Goal: Task Accomplishment & Management: Manage account settings

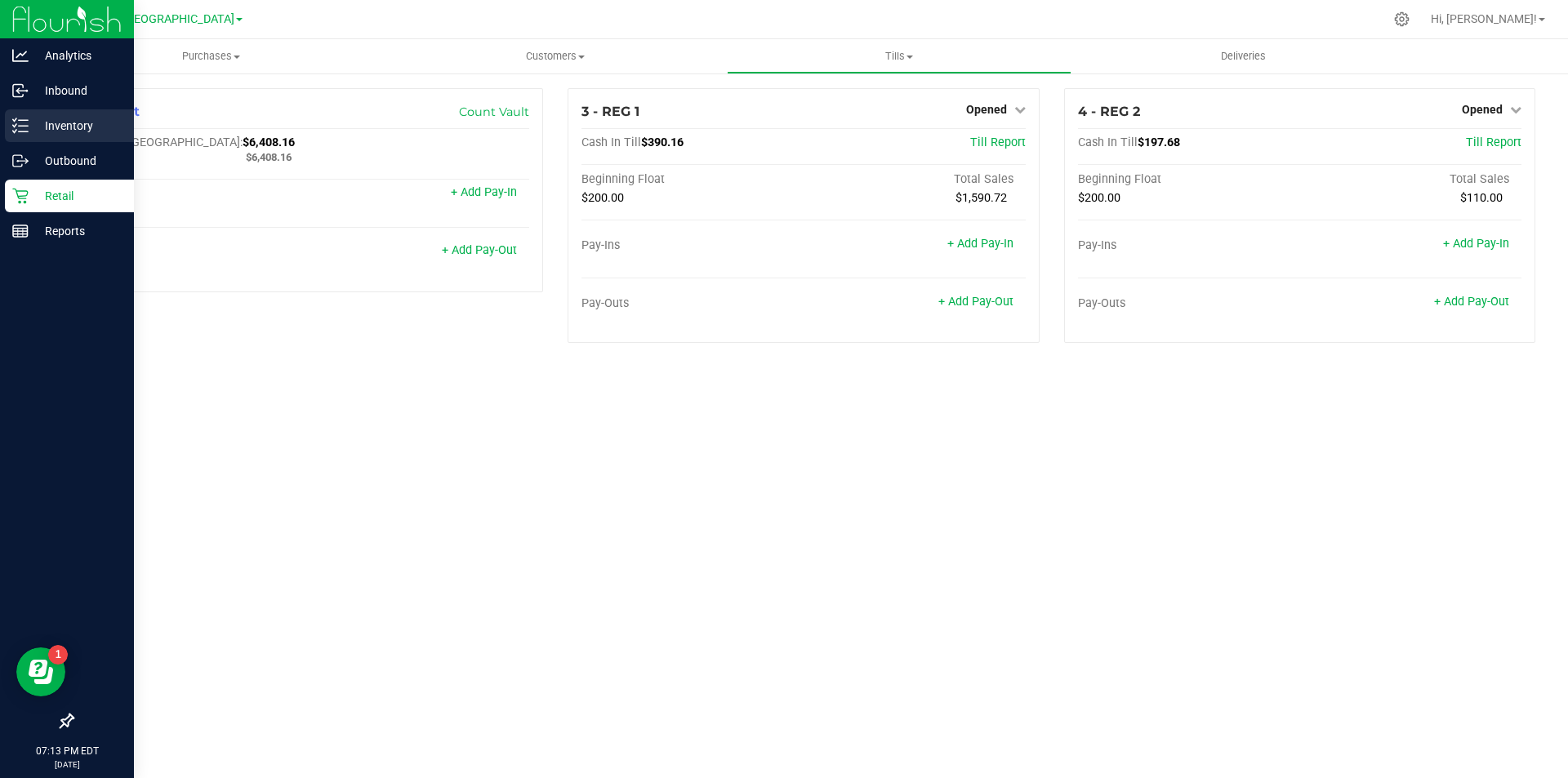
click at [76, 135] on p "Inventory" at bounding box center [77, 126] width 98 height 20
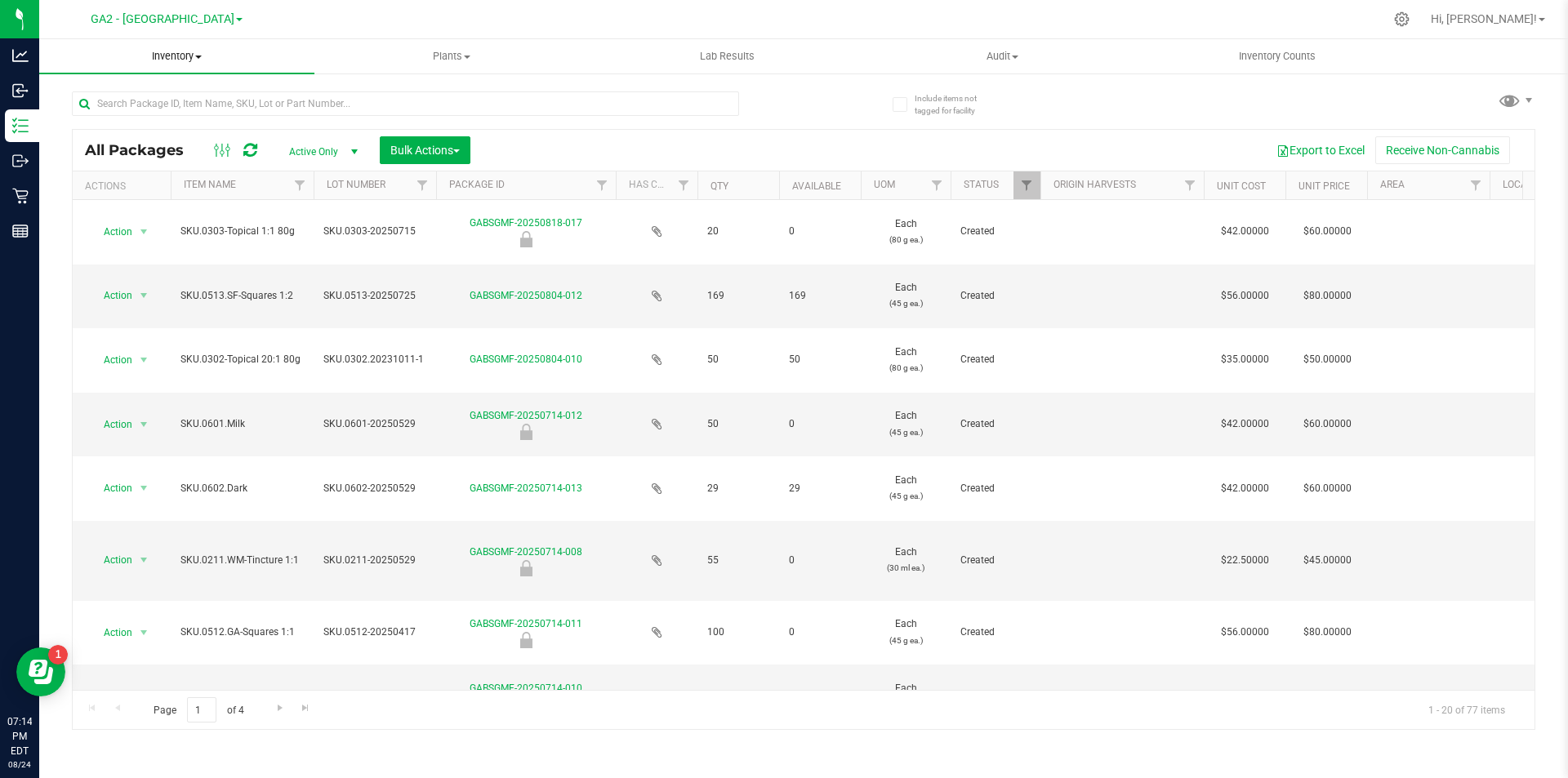
click at [201, 58] on span at bounding box center [198, 57] width 6 height 4
click at [145, 121] on span "All inventory" at bounding box center [94, 118] width 111 height 13
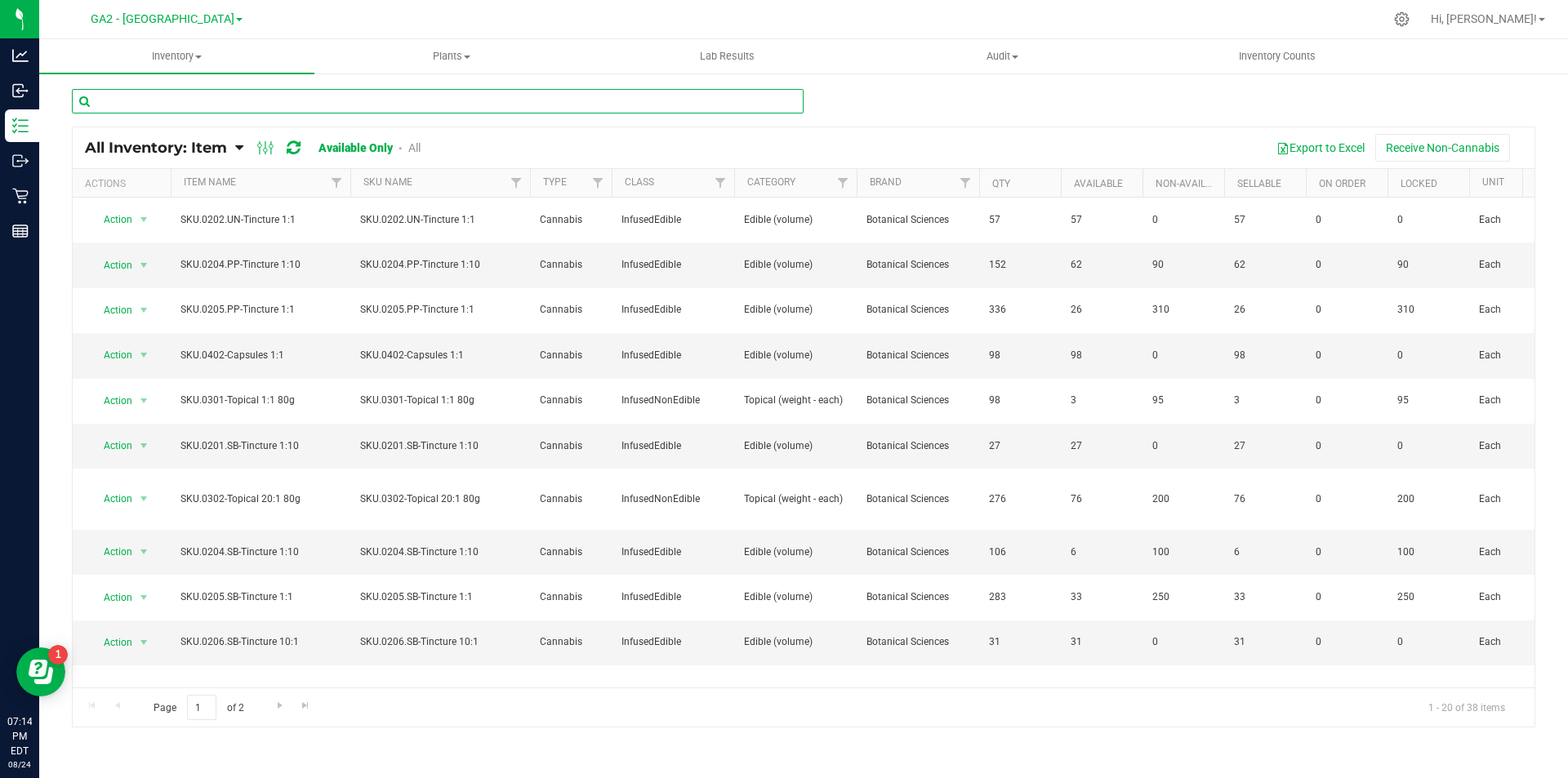
click at [228, 92] on input "text" at bounding box center [438, 101] width 731 height 24
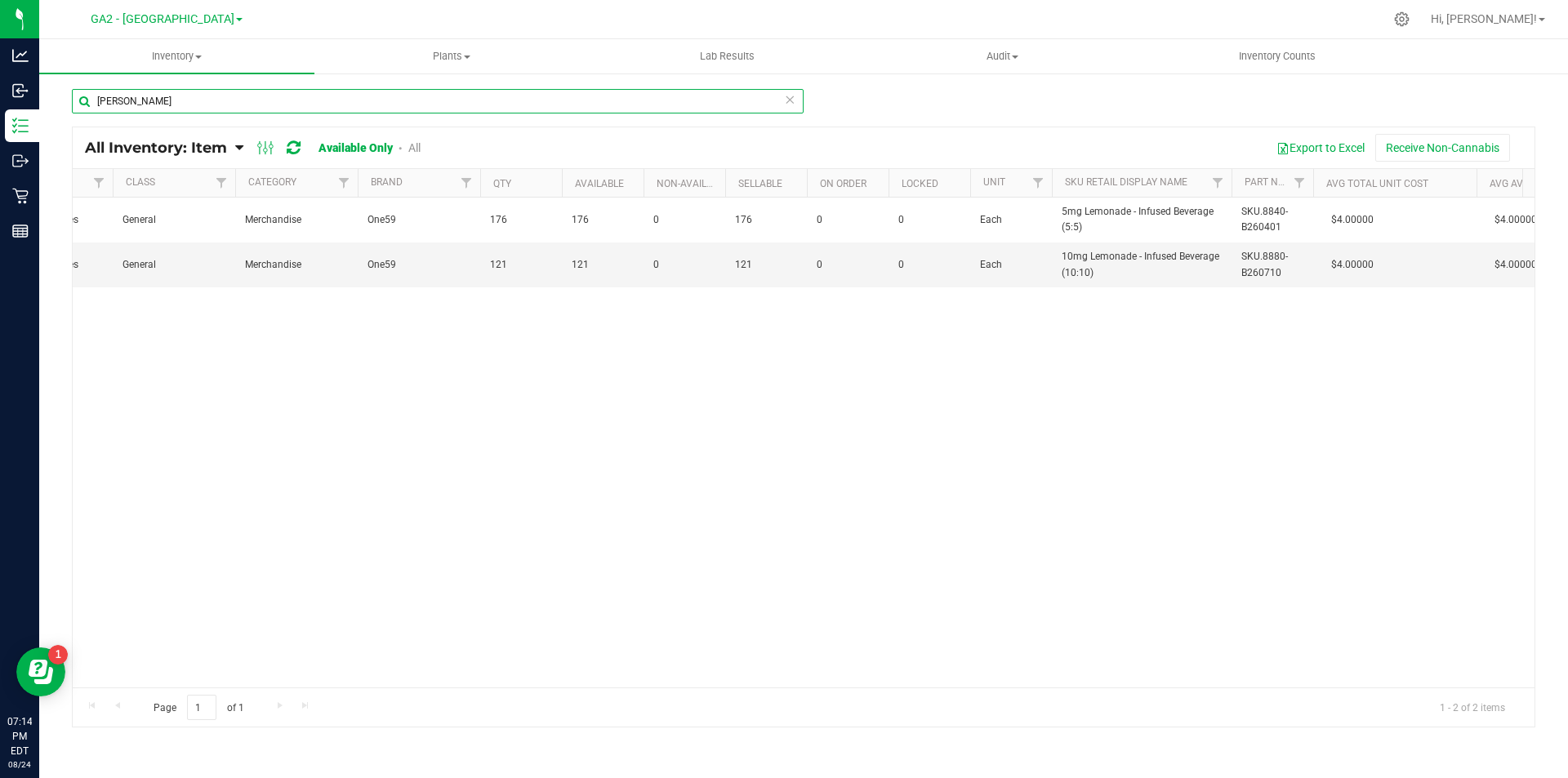
scroll to position [0, 43]
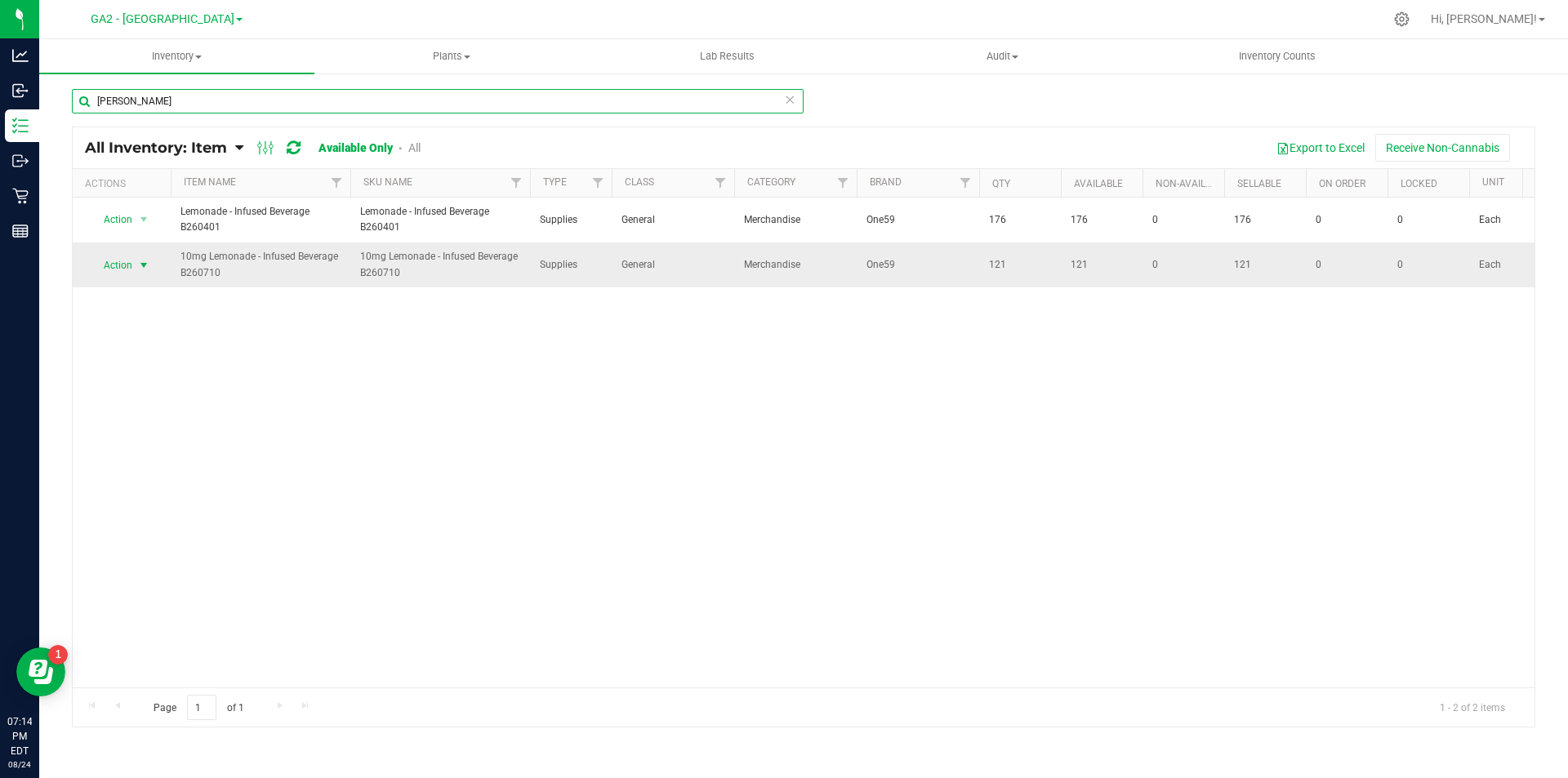
type input "[PERSON_NAME]"
click at [140, 265] on span "select" at bounding box center [144, 265] width 13 height 13
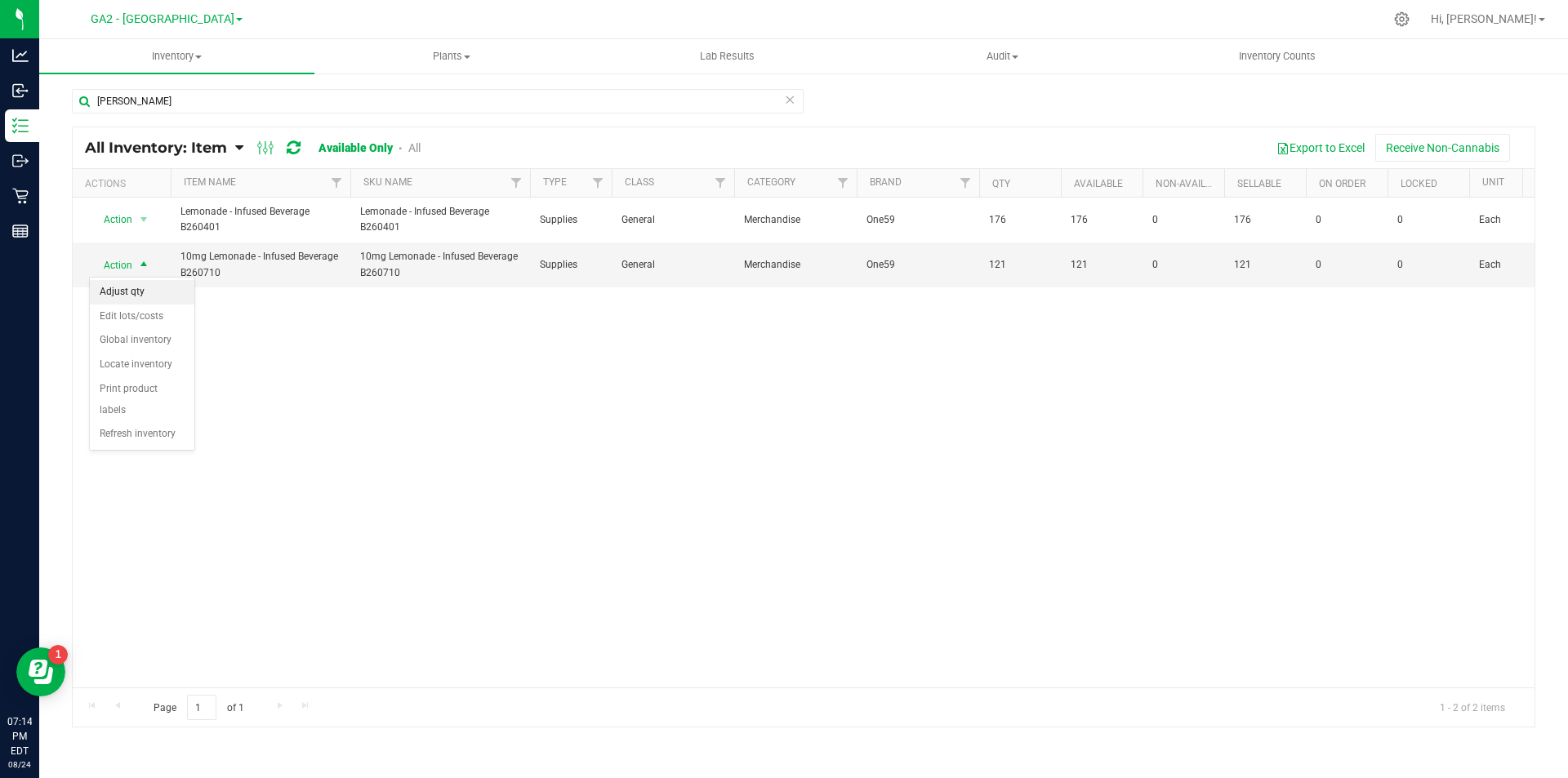
click at [128, 296] on li "Adjust qty" at bounding box center [142, 292] width 104 height 24
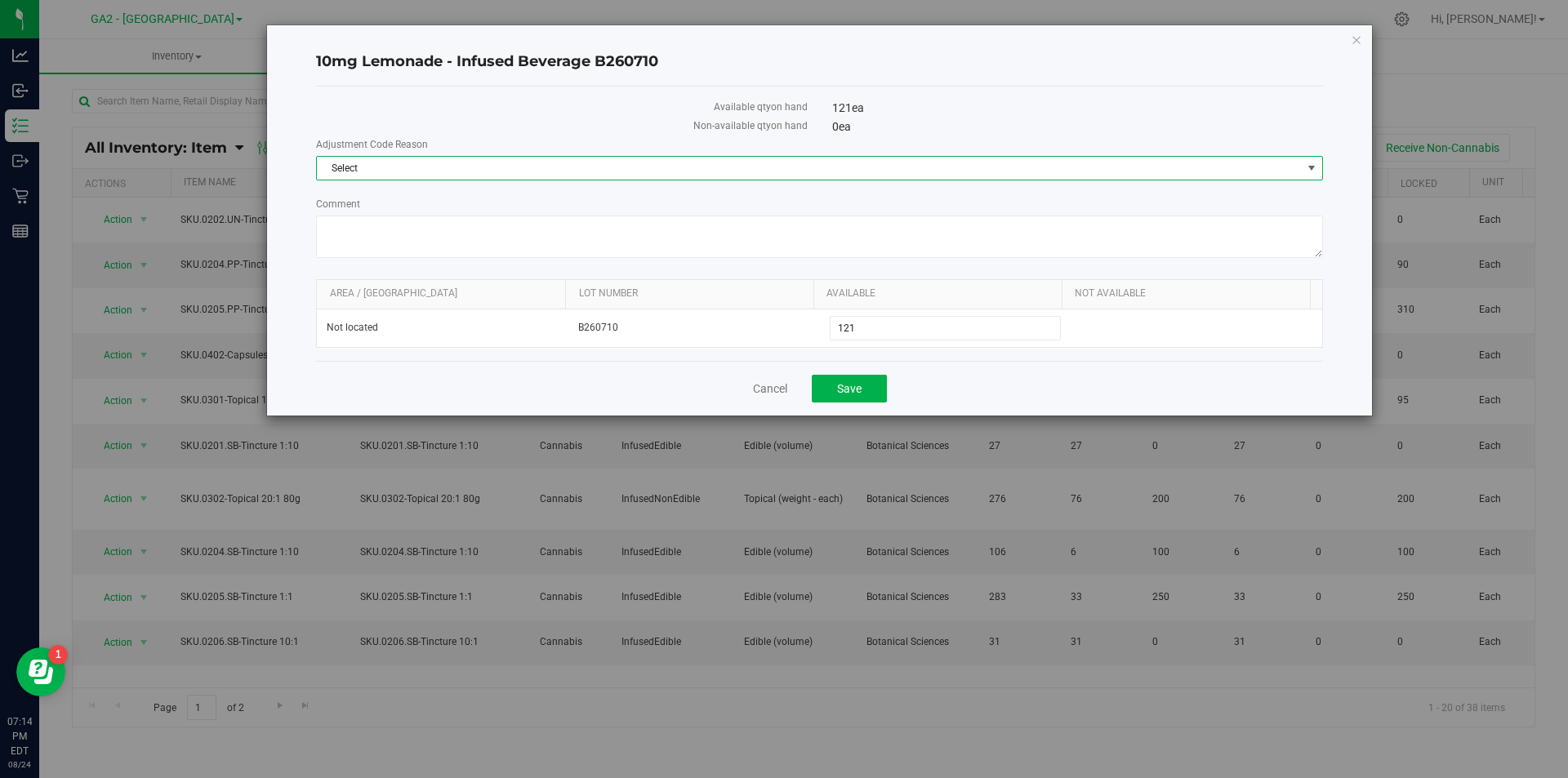
click at [795, 179] on span "Select" at bounding box center [810, 168] width 985 height 22
click at [581, 208] on li "Incorrect Quantity" at bounding box center [819, 196] width 1005 height 24
click at [505, 234] on textarea "Comment" at bounding box center [819, 236] width 1007 height 42
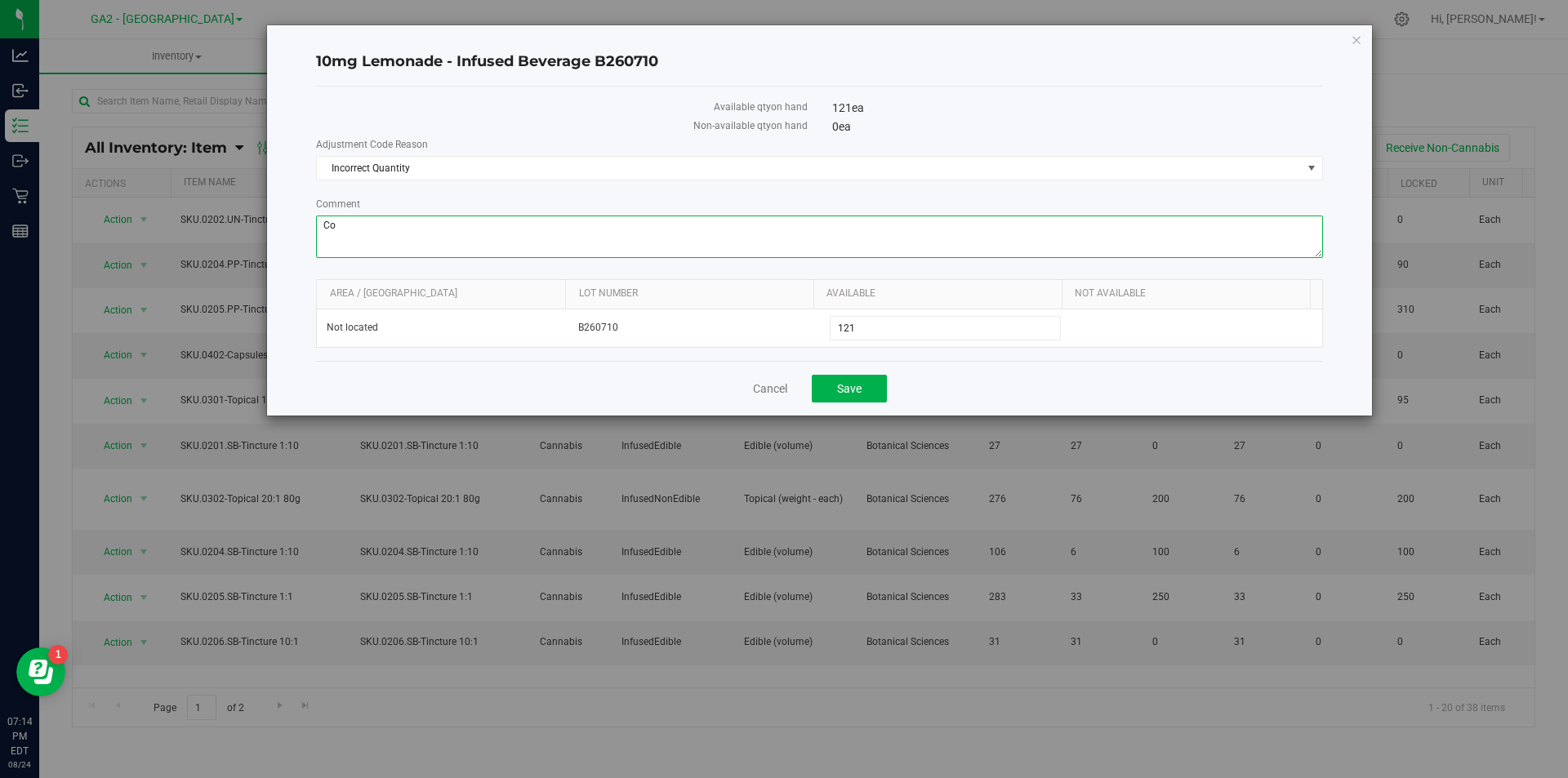
type textarea "C"
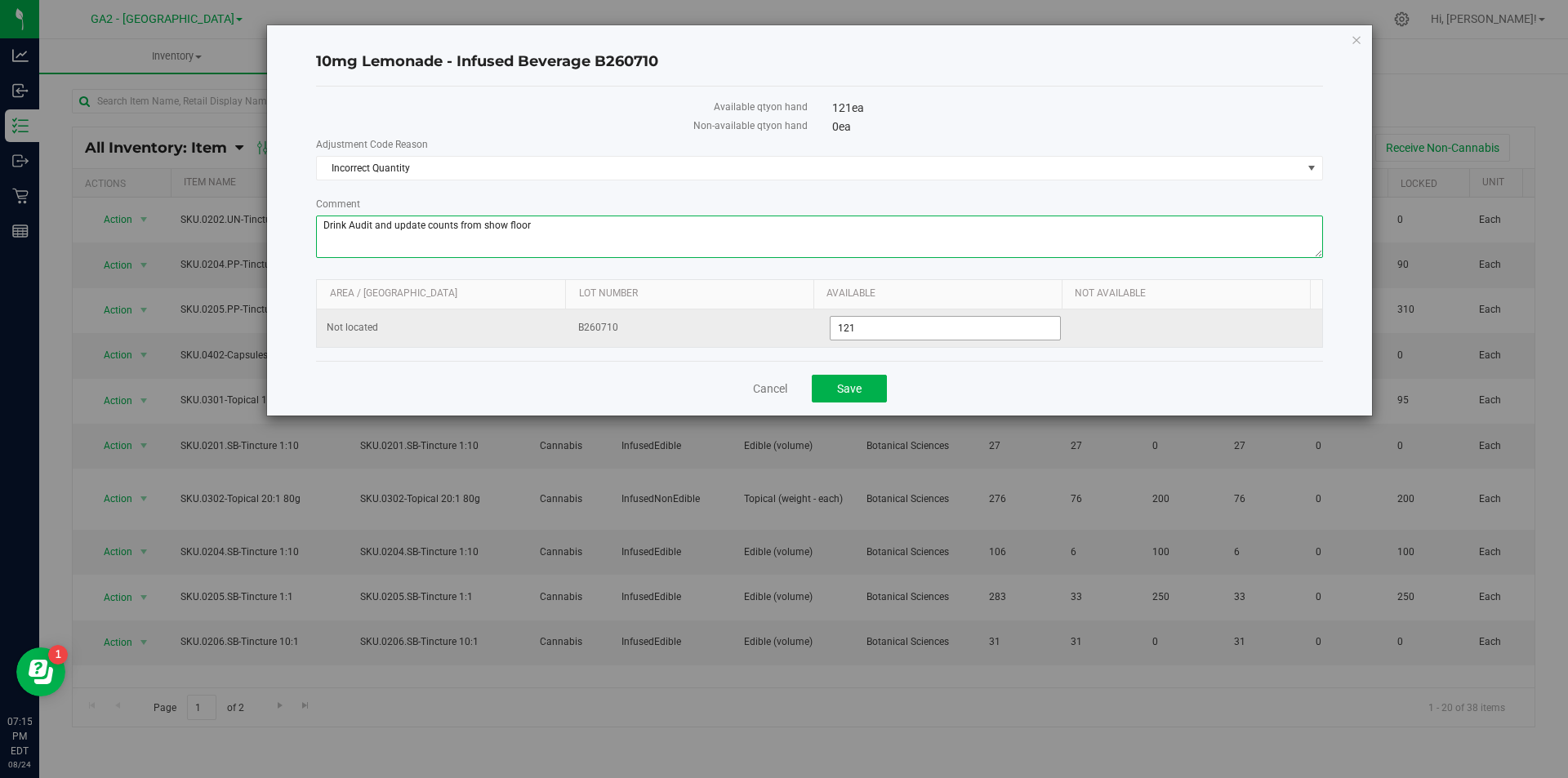
type textarea "Drink Audit and update counts from show floor"
click at [899, 319] on span "121 121" at bounding box center [946, 328] width 232 height 24
type input "122"
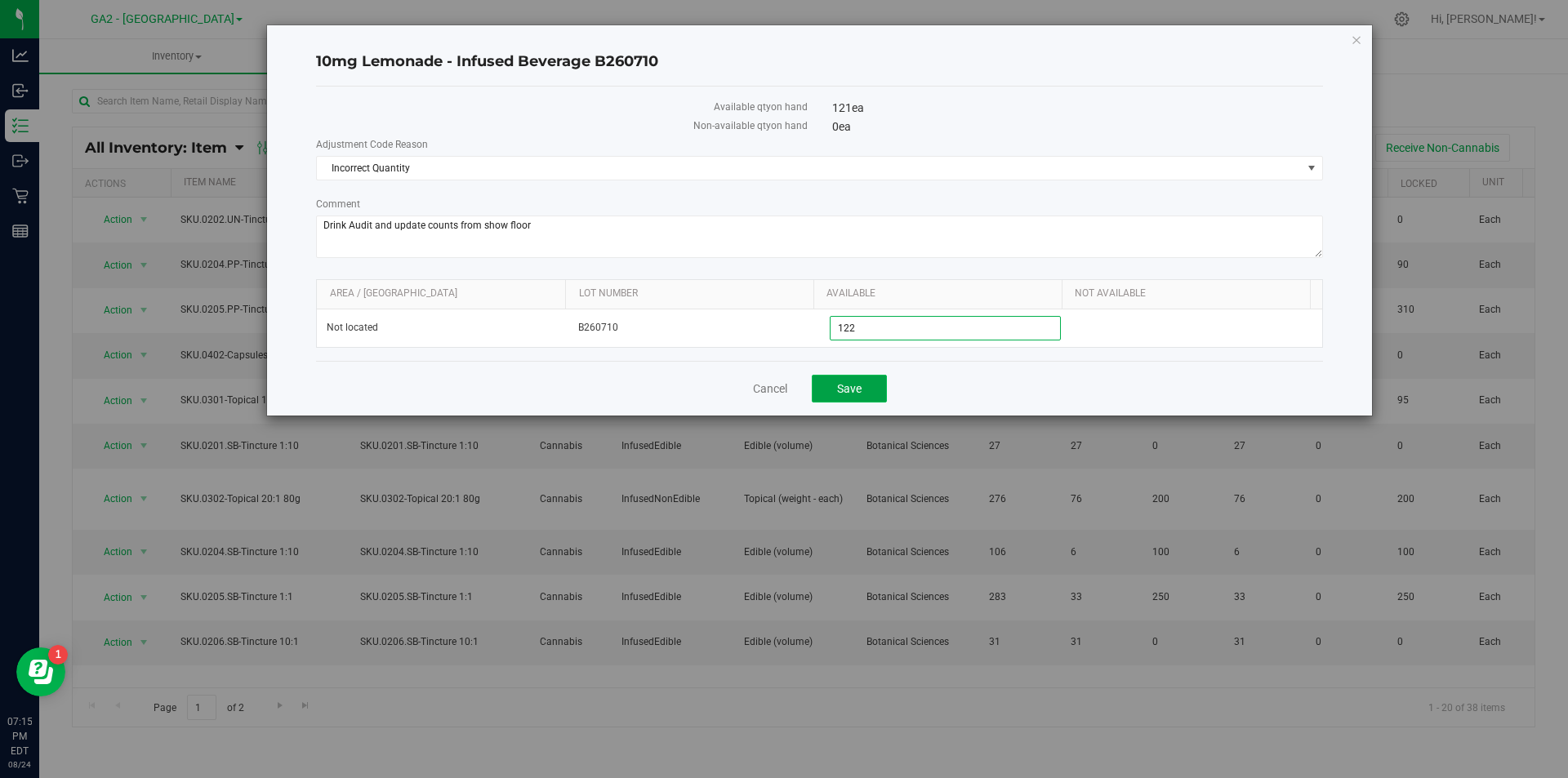
type input "122"
click at [854, 386] on span "Save" at bounding box center [849, 388] width 24 height 13
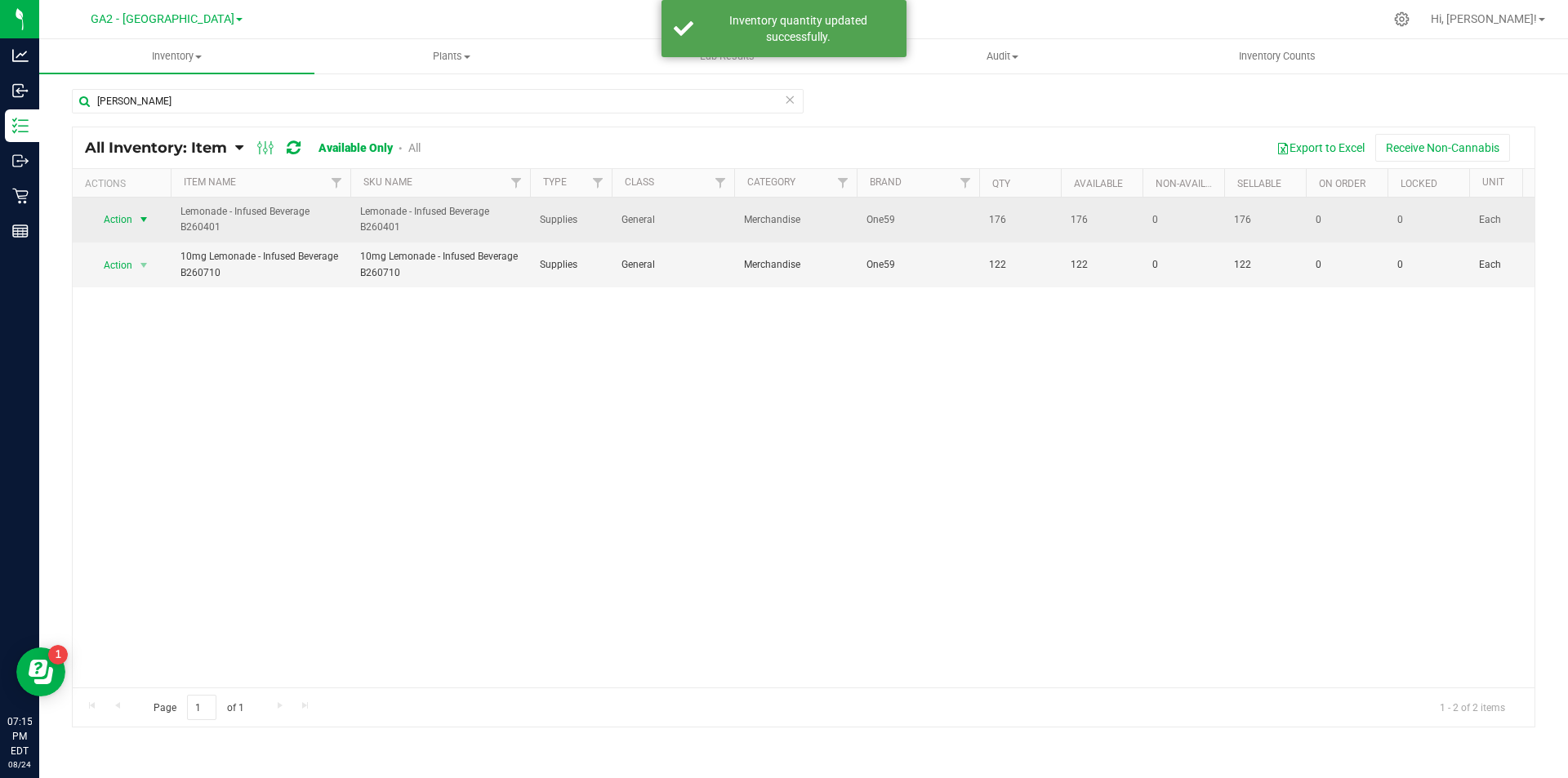
click at [146, 225] on span "select" at bounding box center [144, 219] width 13 height 13
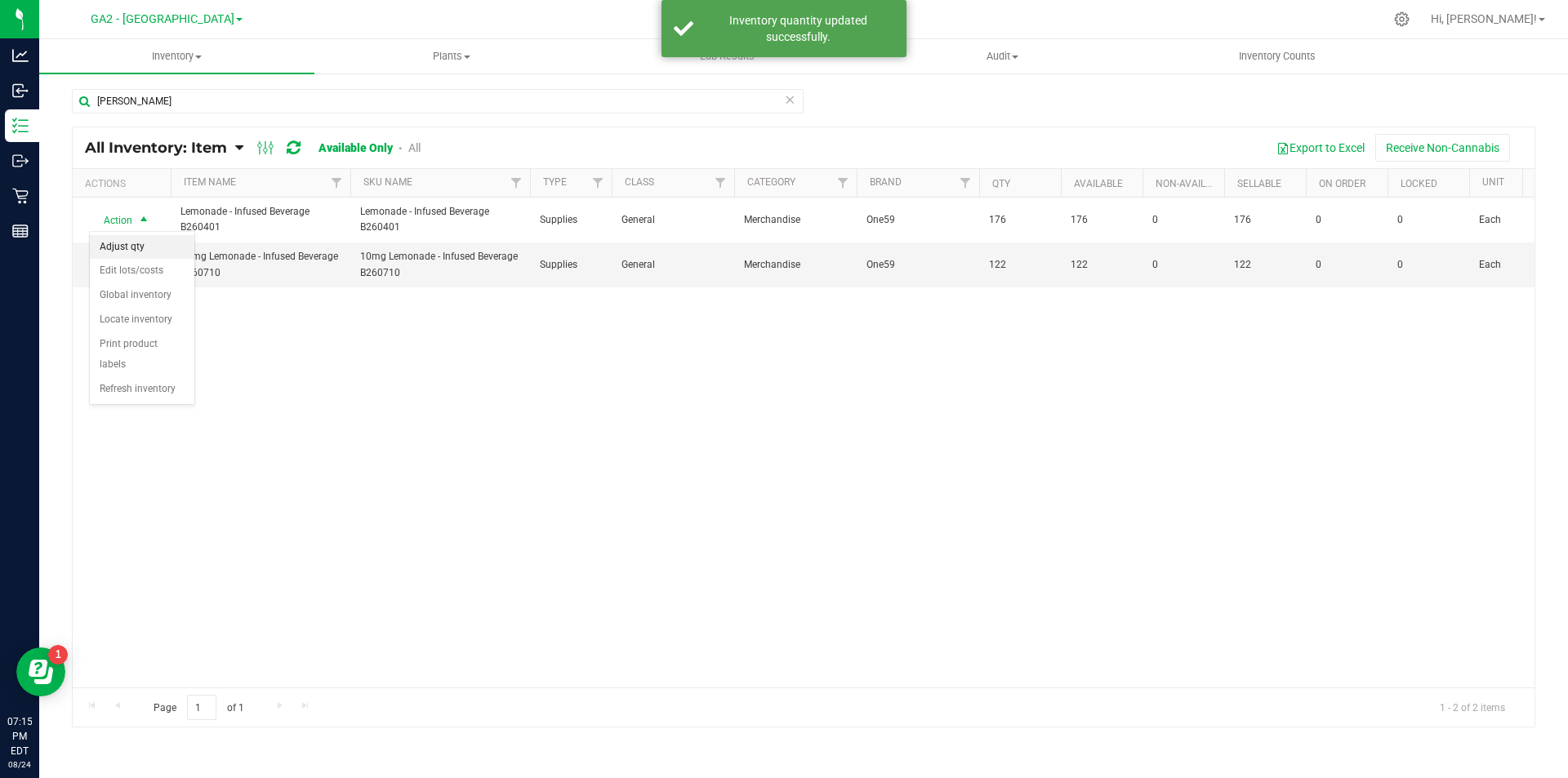
click at [142, 238] on li "Adjust qty" at bounding box center [142, 247] width 104 height 24
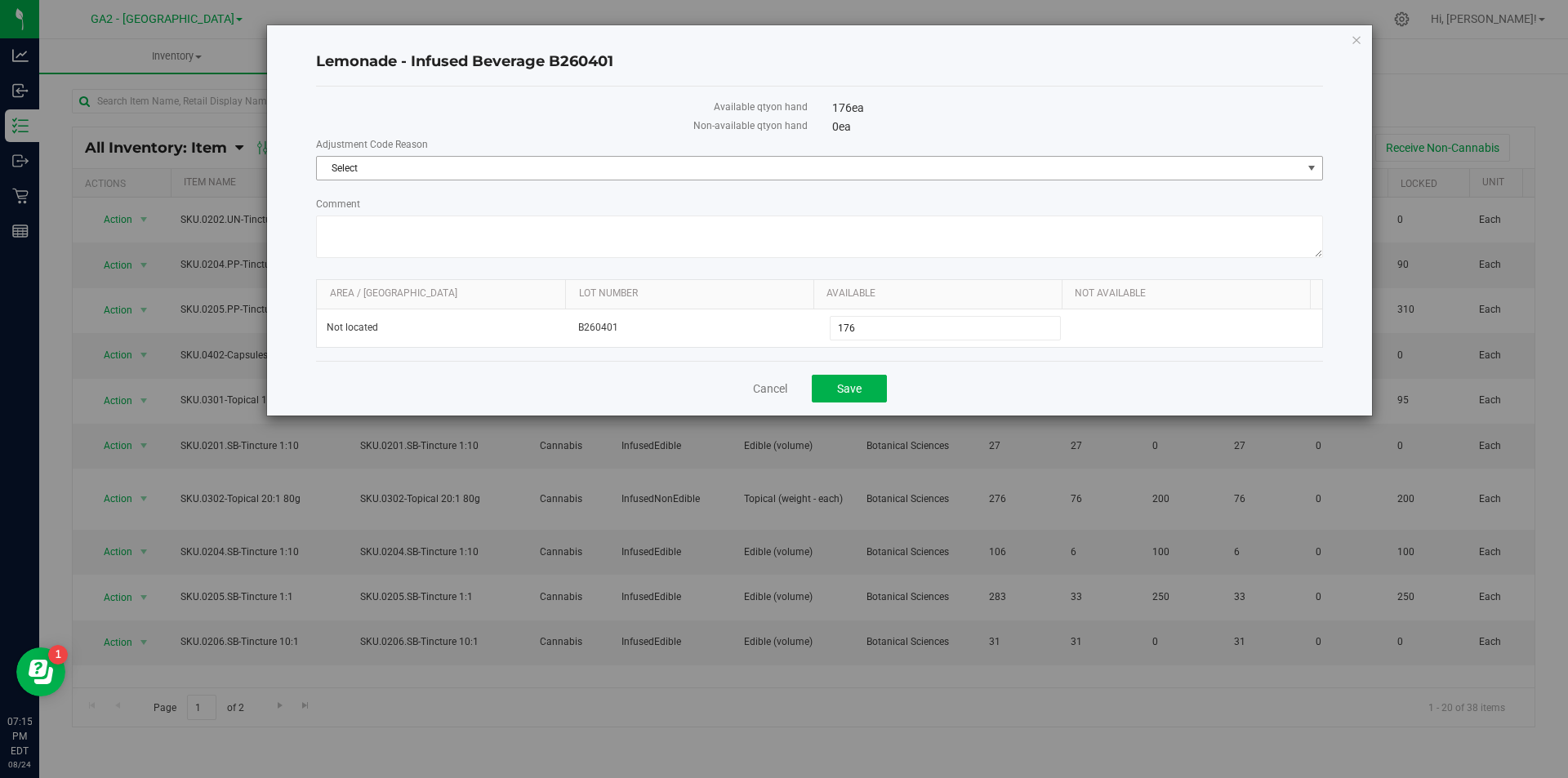
click at [754, 172] on span "Select" at bounding box center [810, 168] width 985 height 22
click at [713, 210] on div "Select Incorrect Quantity No data found." at bounding box center [819, 196] width 1007 height 31
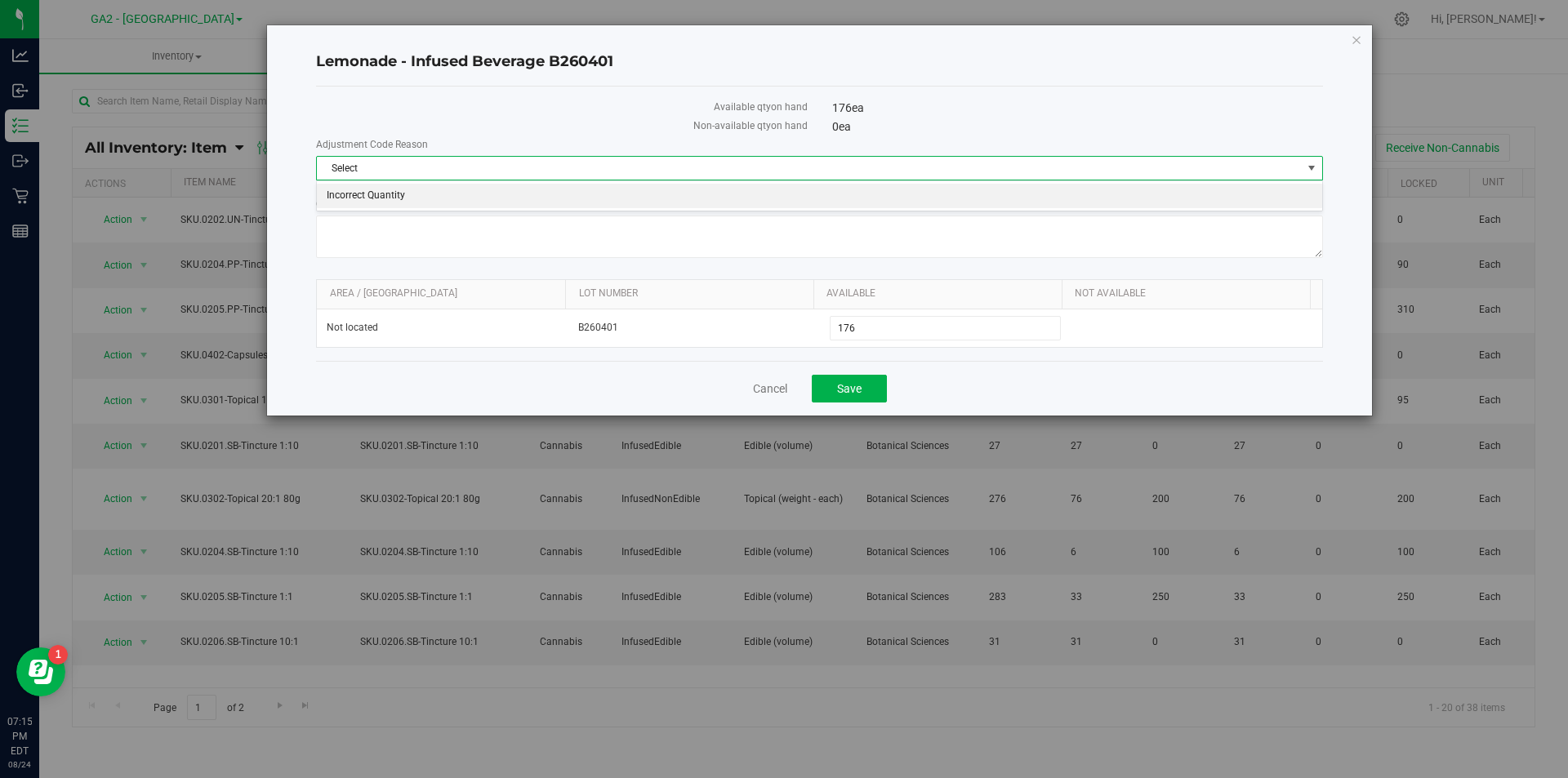
click at [715, 200] on li "Incorrect Quantity" at bounding box center [819, 196] width 1005 height 24
click at [721, 222] on textarea "Comment" at bounding box center [819, 236] width 1007 height 42
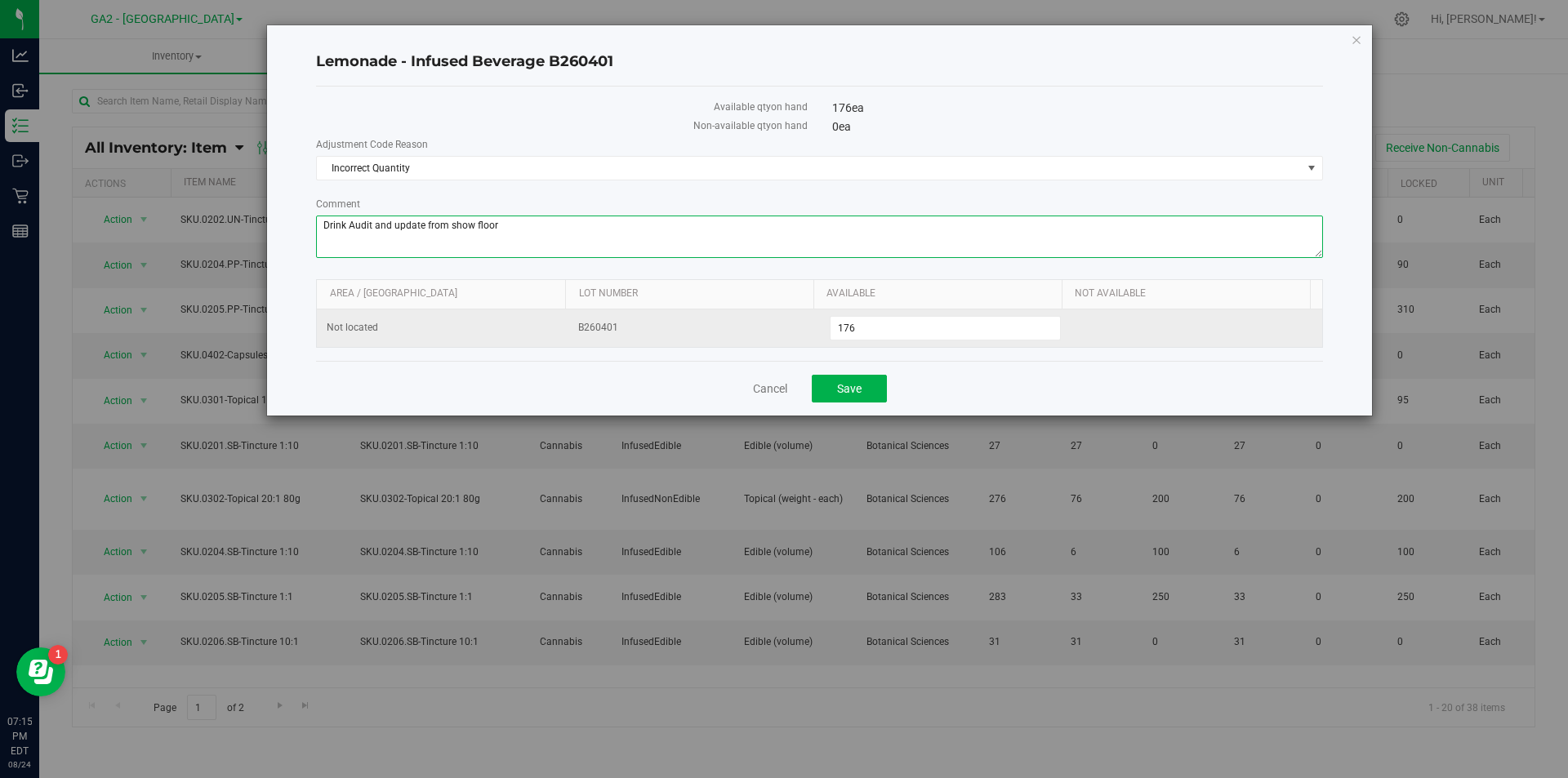
type textarea "Drink Audit and update from show floor"
drag, startPoint x: 1093, startPoint y: 318, endPoint x: 1036, endPoint y: 332, distance: 58.7
click at [1091, 327] on td at bounding box center [1197, 329] width 252 height 38
click at [969, 332] on span "176 176" at bounding box center [946, 328] width 232 height 24
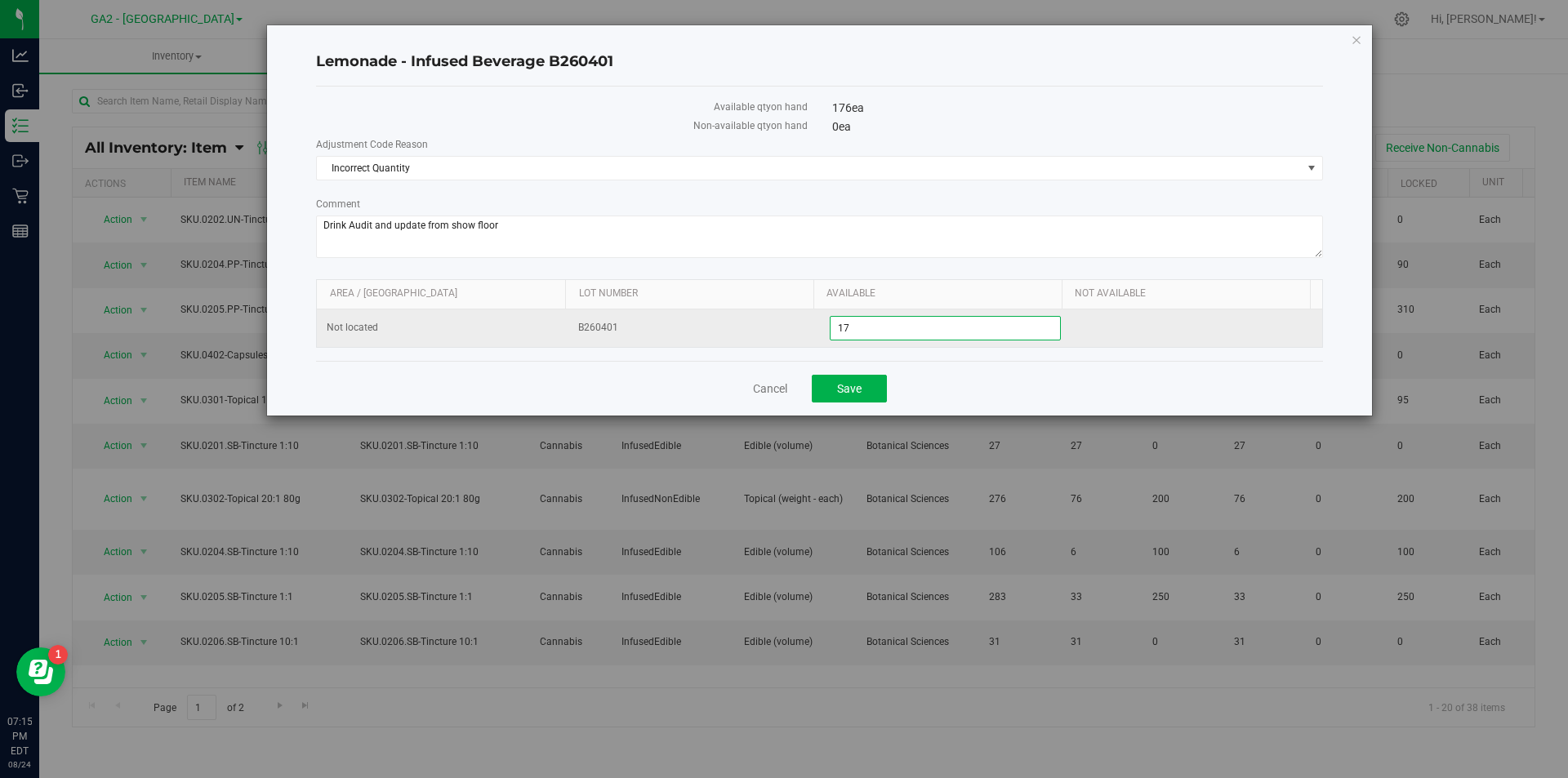
type input "175"
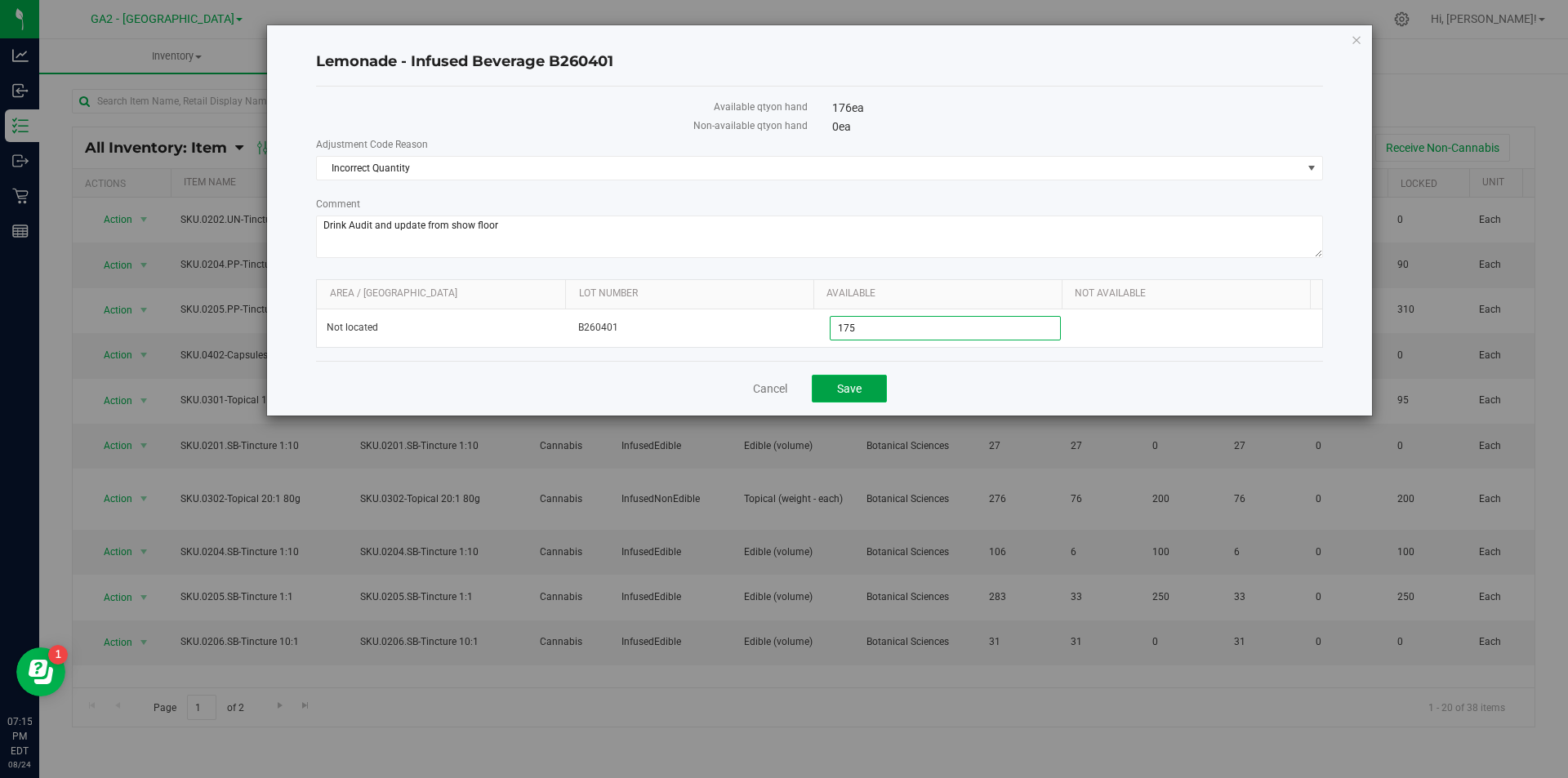
type input "175"
click at [843, 391] on span "Save" at bounding box center [849, 388] width 24 height 13
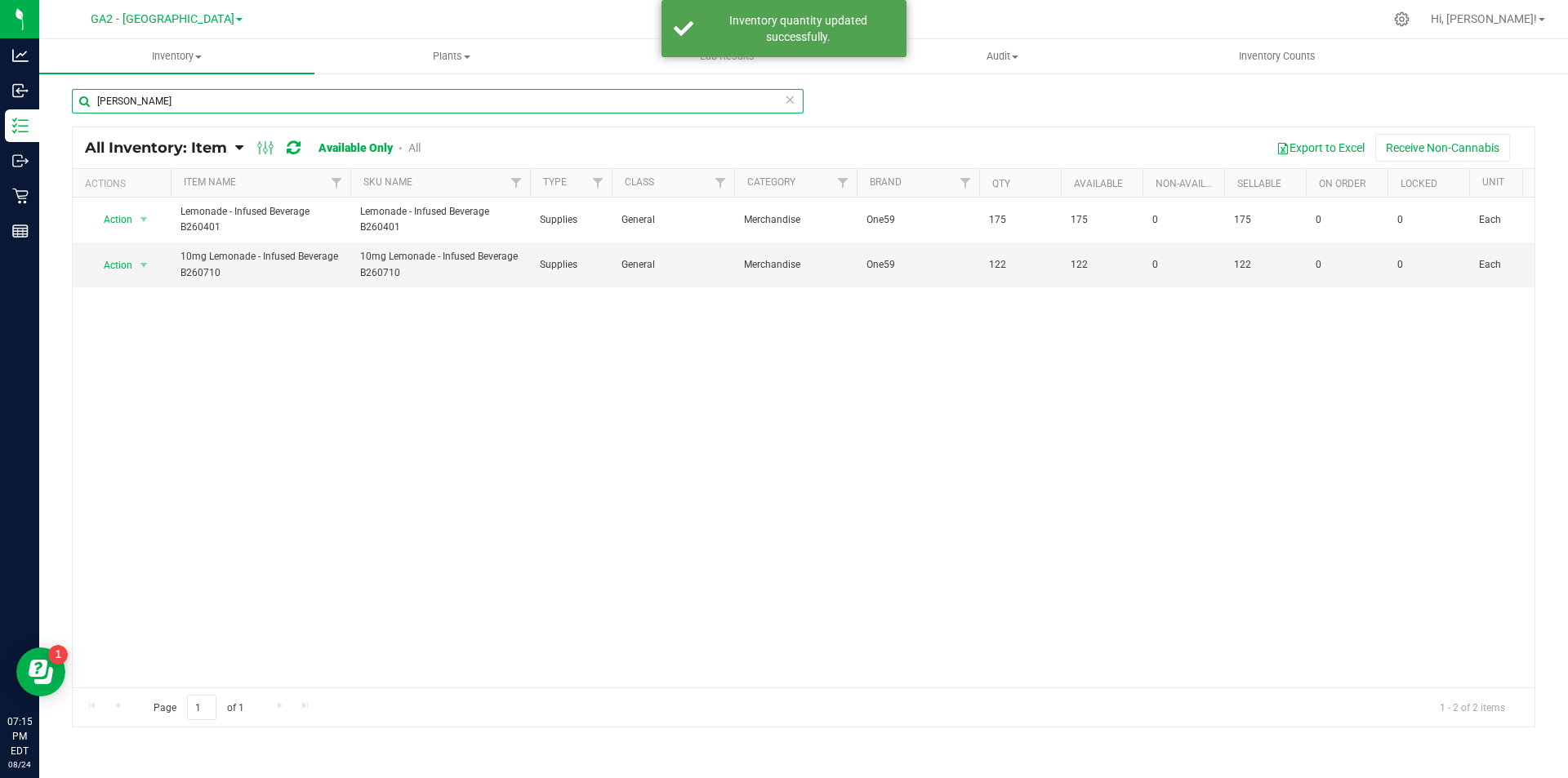
click at [145, 93] on input "[PERSON_NAME]" at bounding box center [438, 101] width 731 height 24
type input "b"
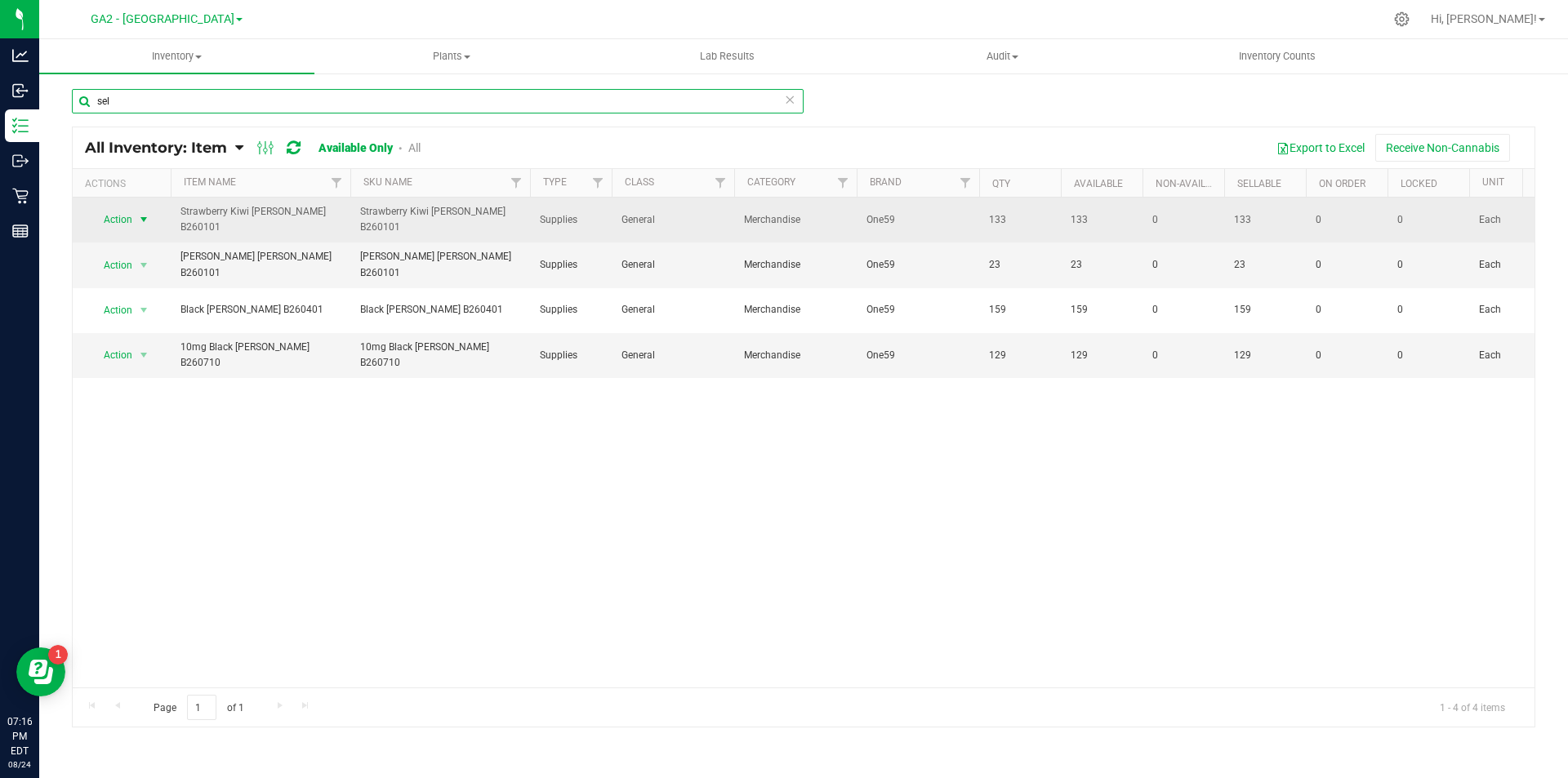
type input "sel"
click at [126, 212] on span "Action" at bounding box center [111, 219] width 44 height 22
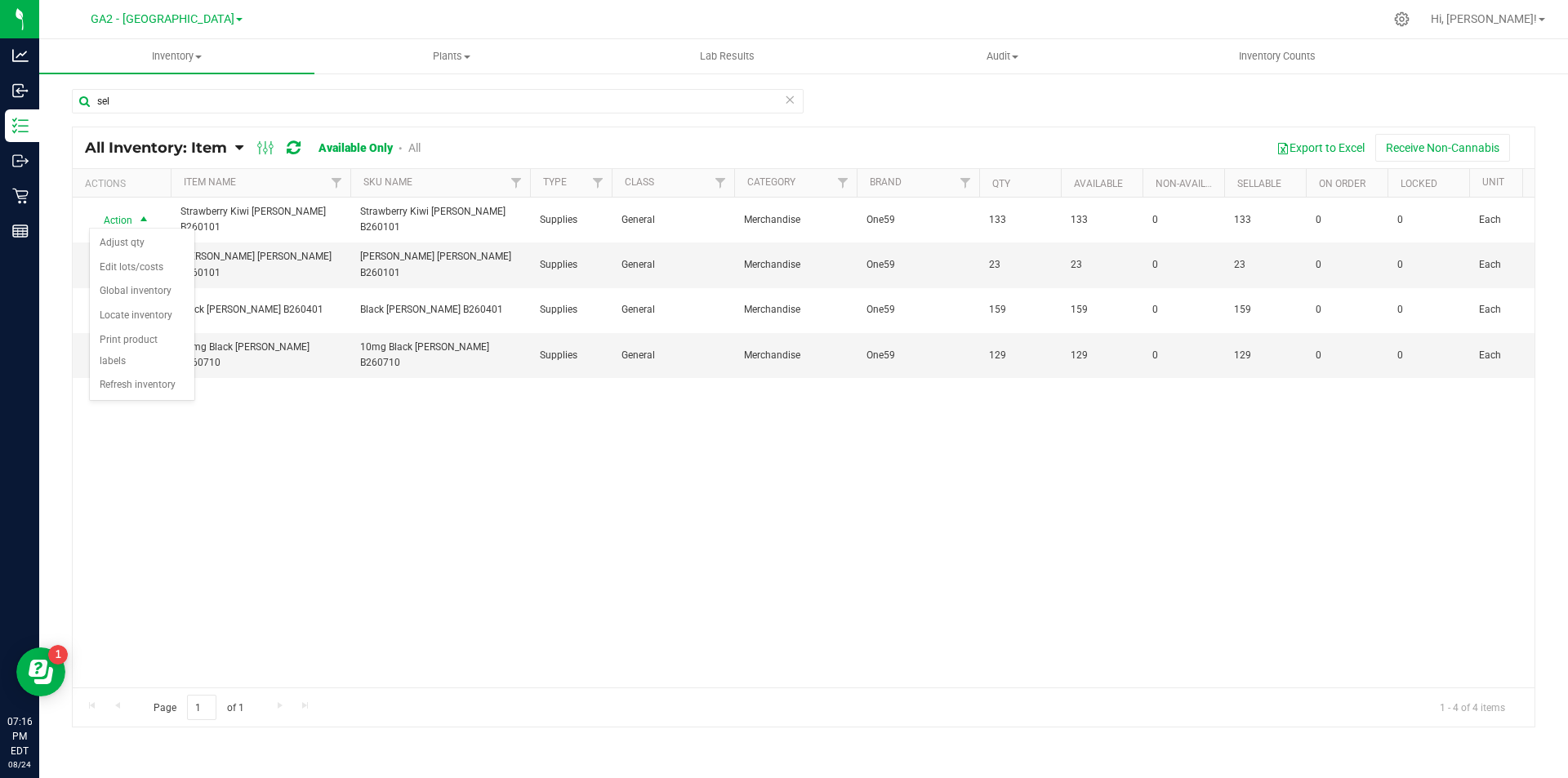
click at [625, 481] on div "Action Action Adjust qty Edit lots/costs Global inventory Locate inventory Prin…" at bounding box center [803, 442] width 1462 height 490
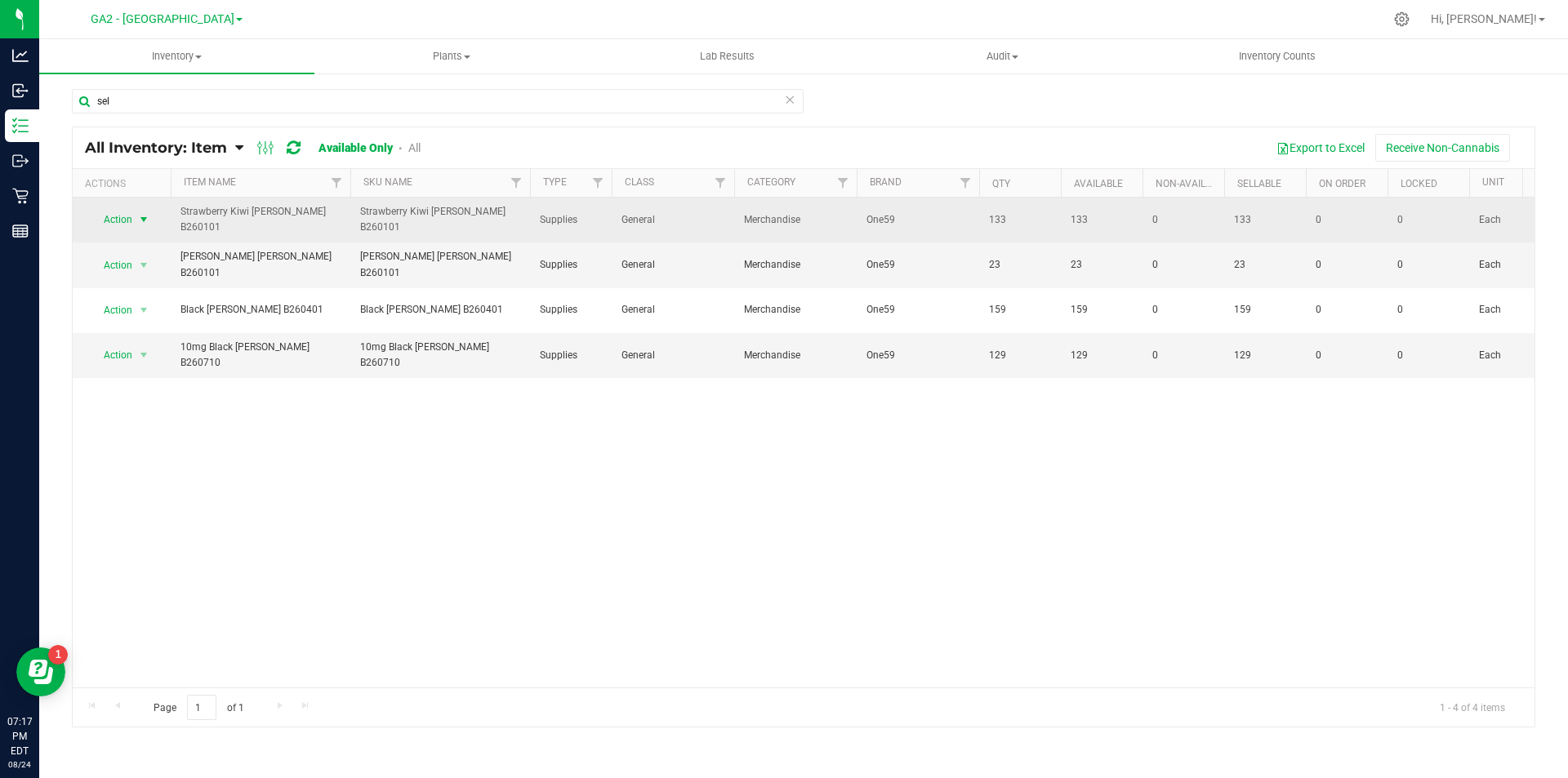
click at [137, 217] on span "select" at bounding box center [144, 219] width 13 height 13
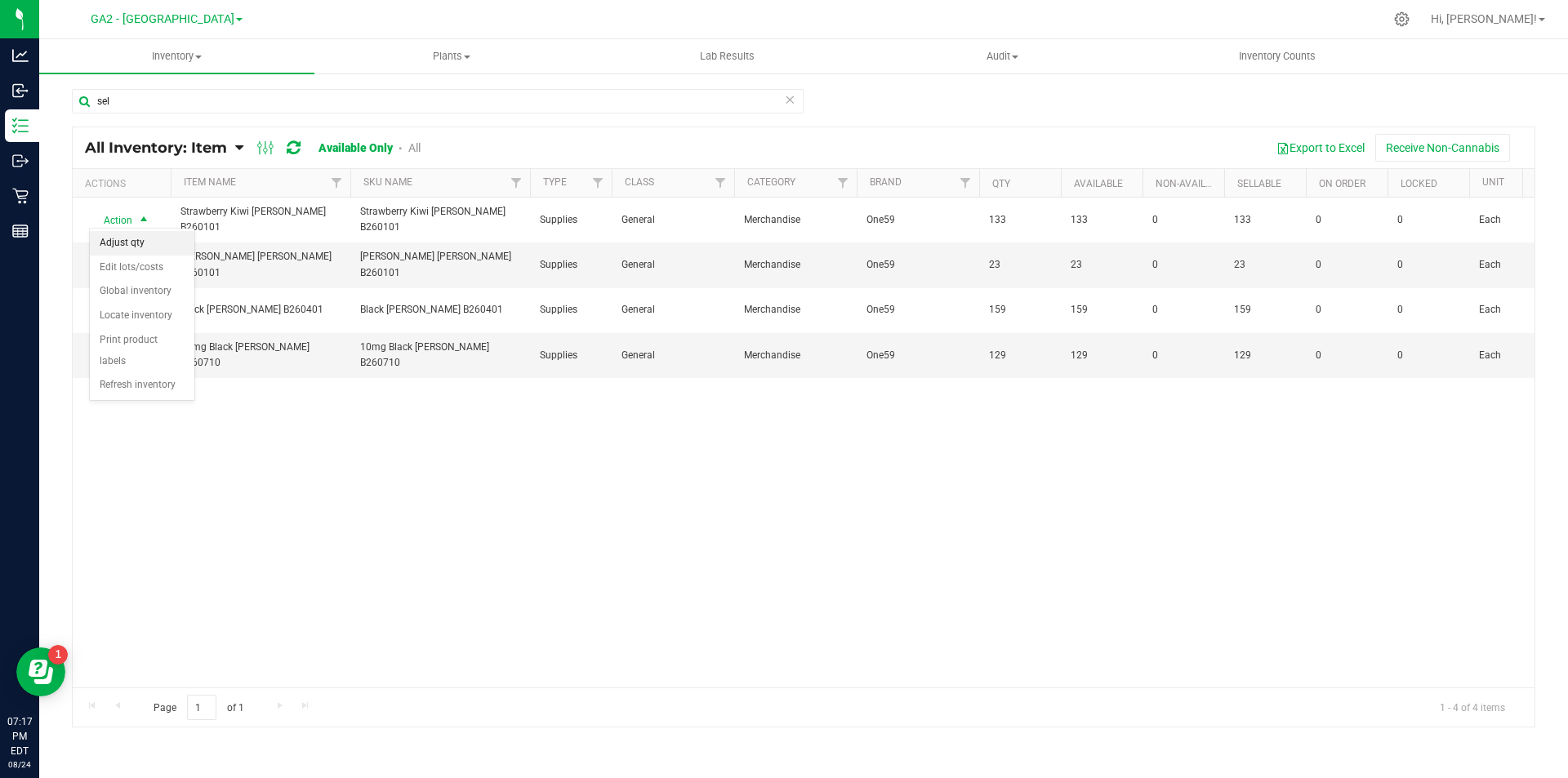
click at [133, 243] on li "Adjust qty" at bounding box center [142, 243] width 104 height 24
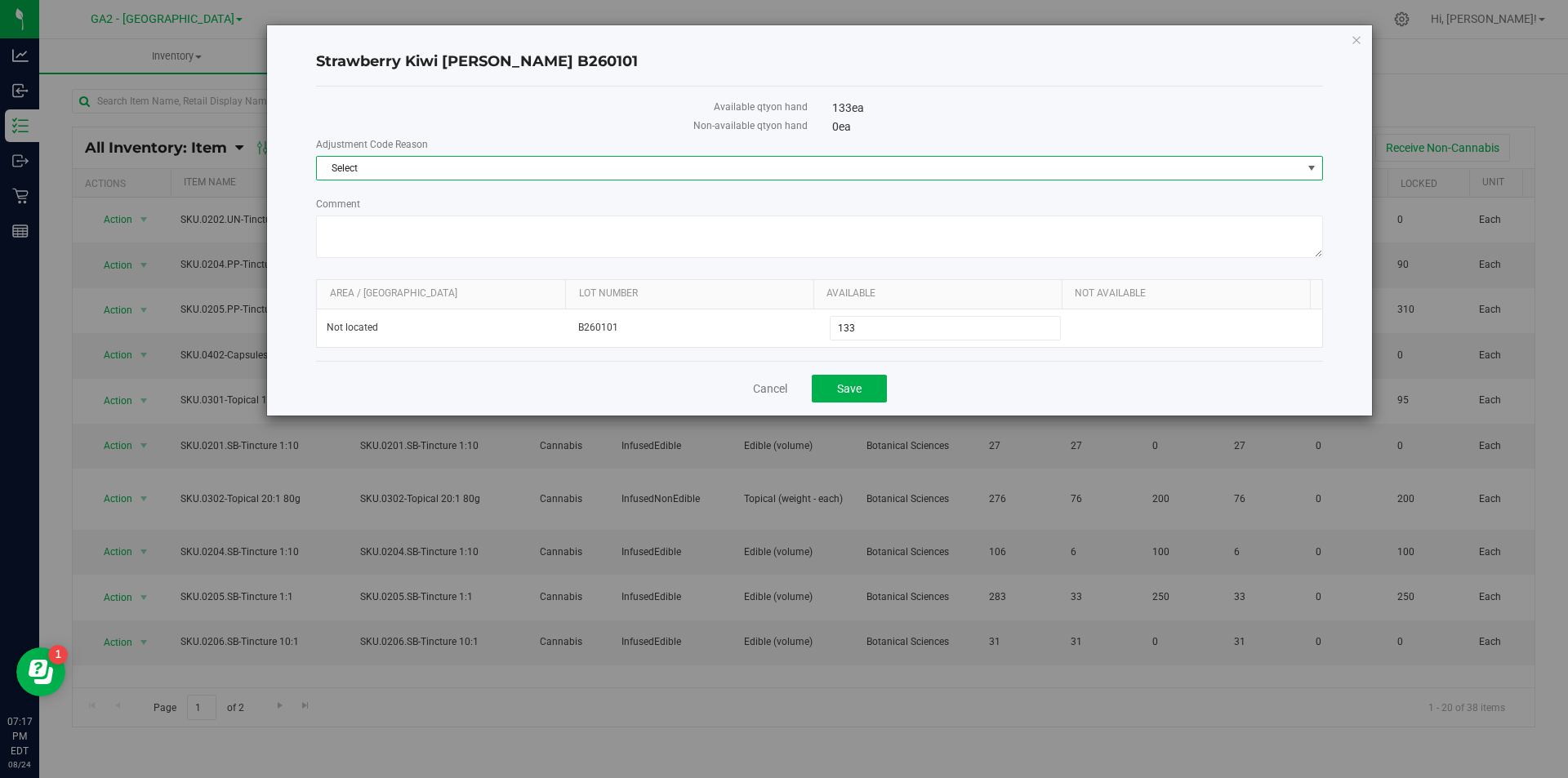
click at [560, 172] on span "Select" at bounding box center [810, 168] width 985 height 22
click at [506, 192] on li "Incorrect Quantity" at bounding box center [819, 196] width 1005 height 24
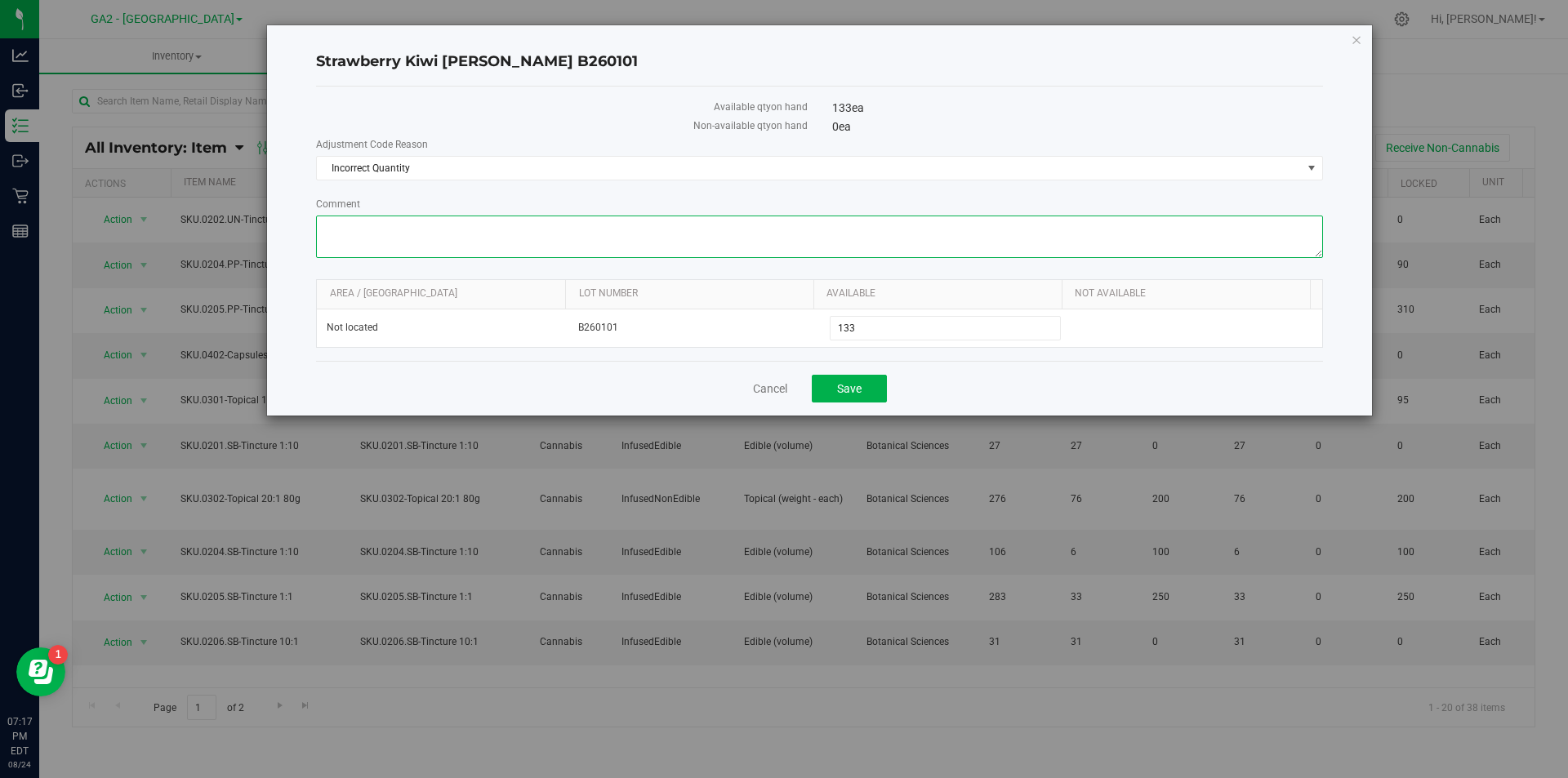
click at [516, 235] on textarea "Comment" at bounding box center [819, 236] width 1007 height 42
paste textarea "Drink Audit and update from show floor"
type textarea "Drink Audit and update from show floor"
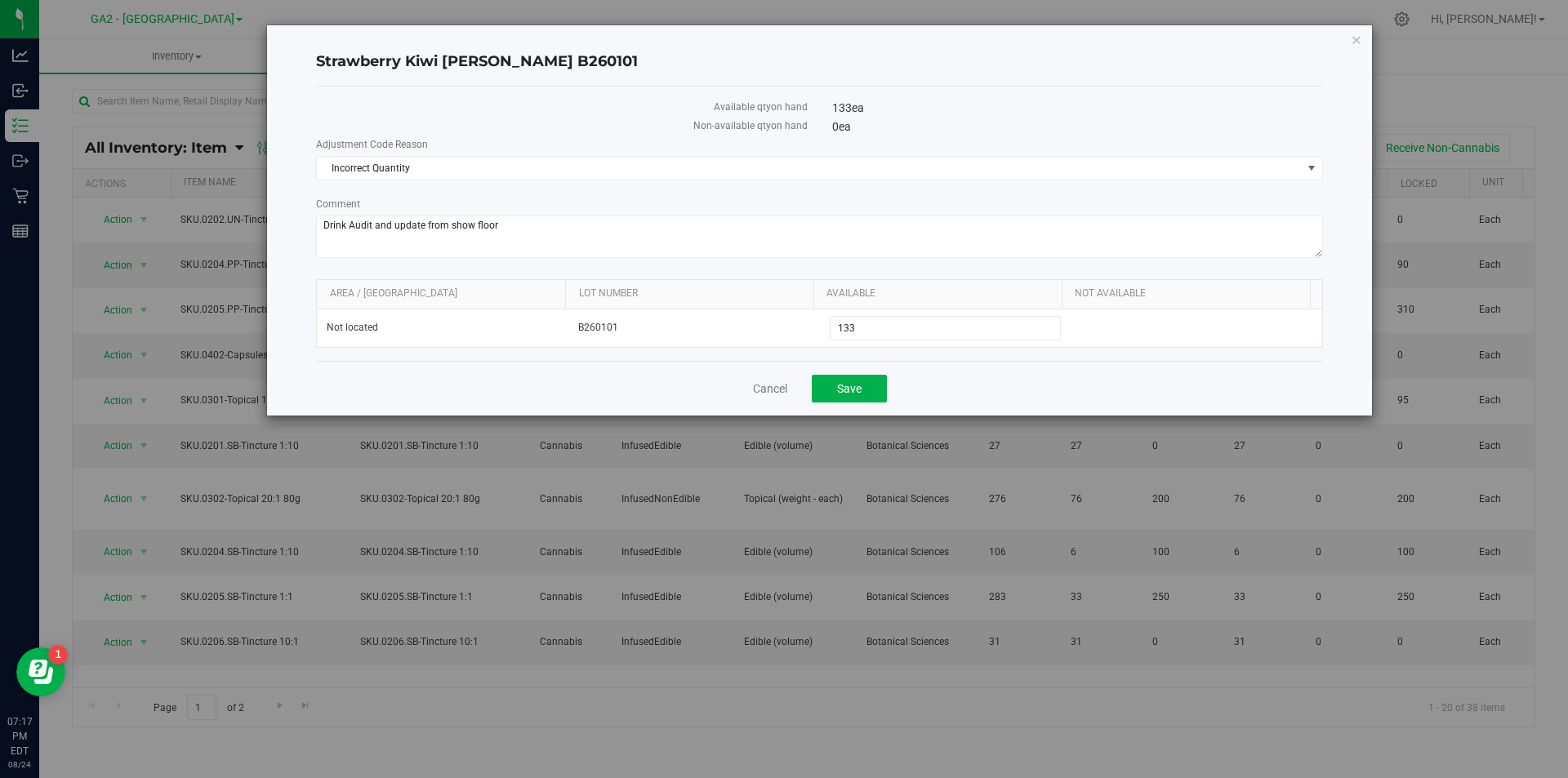
click at [541, 198] on label "Comment" at bounding box center [819, 204] width 1007 height 14
click at [541, 216] on textarea "Comment" at bounding box center [819, 236] width 1007 height 42
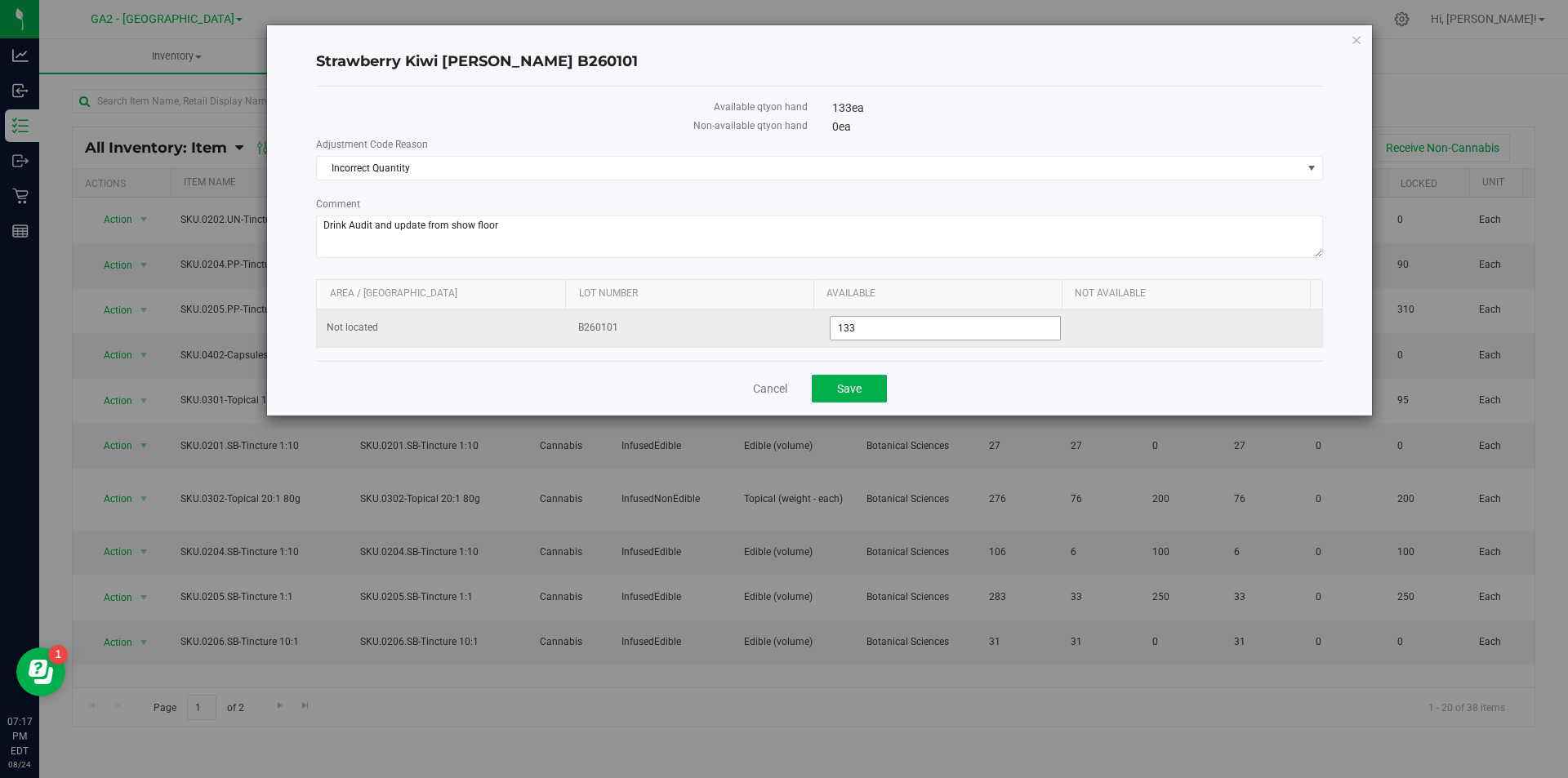
click at [858, 324] on span "133 133" at bounding box center [946, 328] width 232 height 24
type input "135"
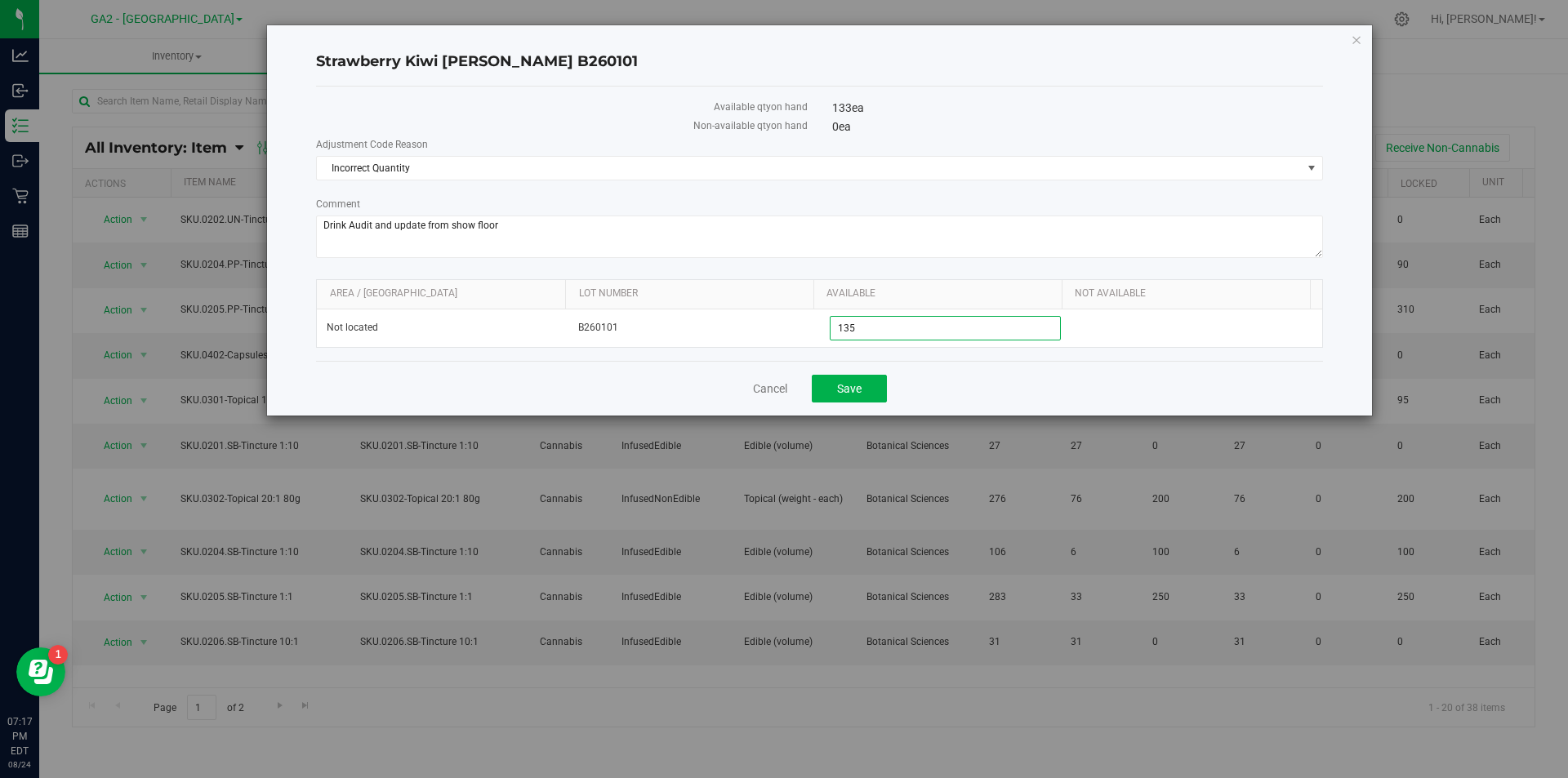
type input "135"
click at [742, 376] on div "Cancel Save" at bounding box center [819, 388] width 1007 height 55
click at [858, 394] on span "Save" at bounding box center [849, 388] width 24 height 13
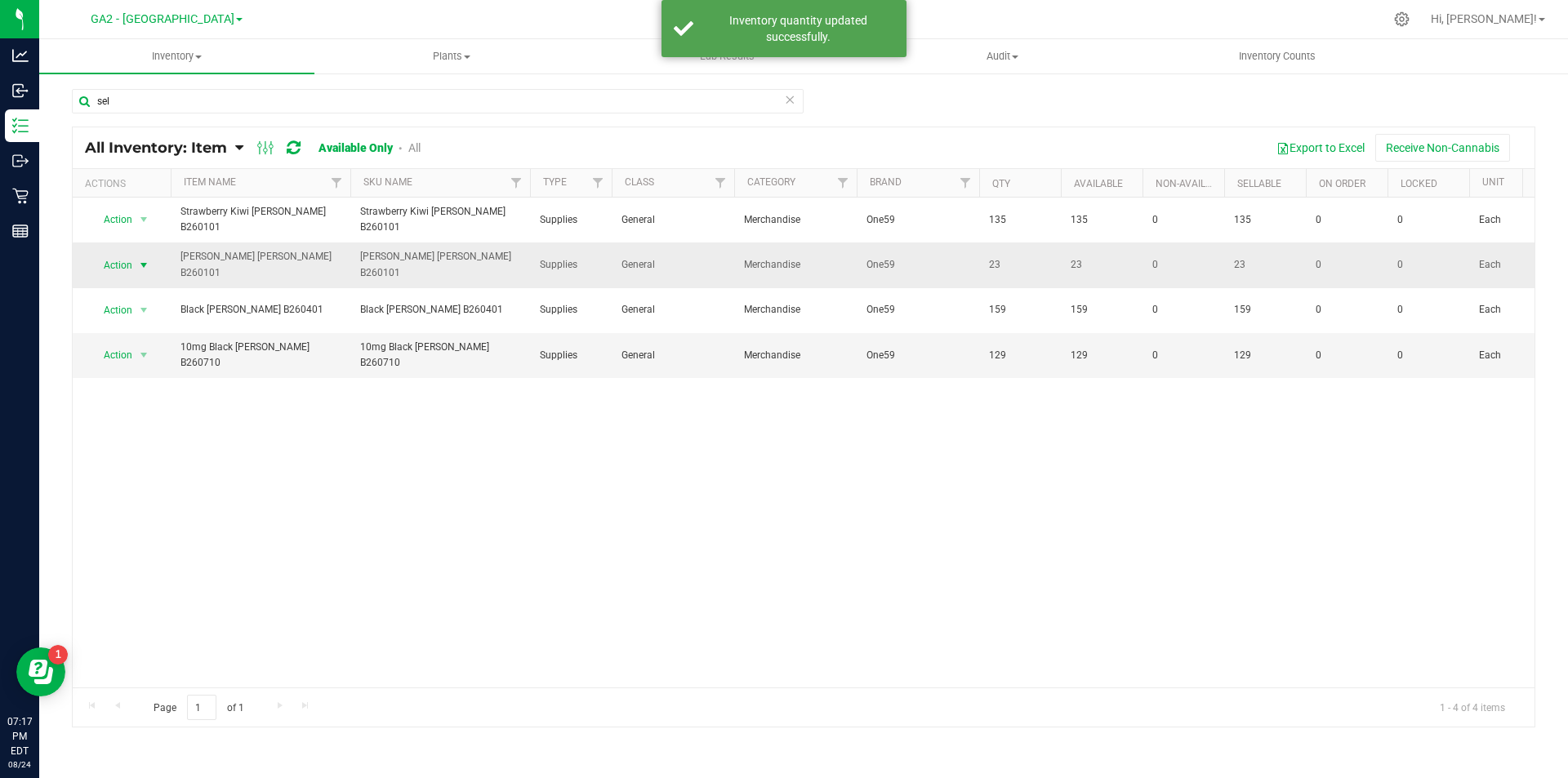
click at [134, 254] on span "select" at bounding box center [144, 265] width 21 height 22
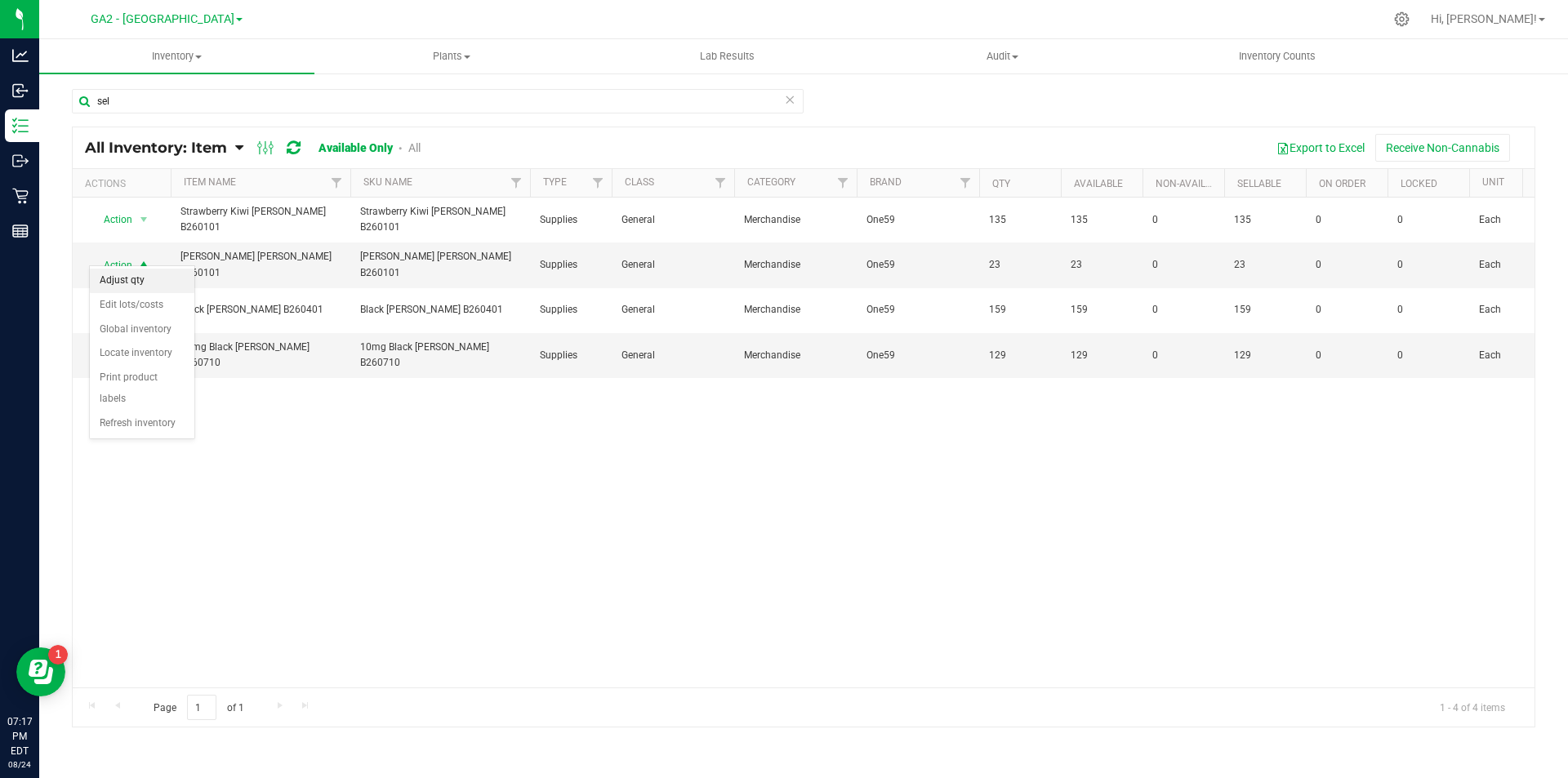
click at [132, 274] on li "Adjust qty" at bounding box center [142, 280] width 104 height 24
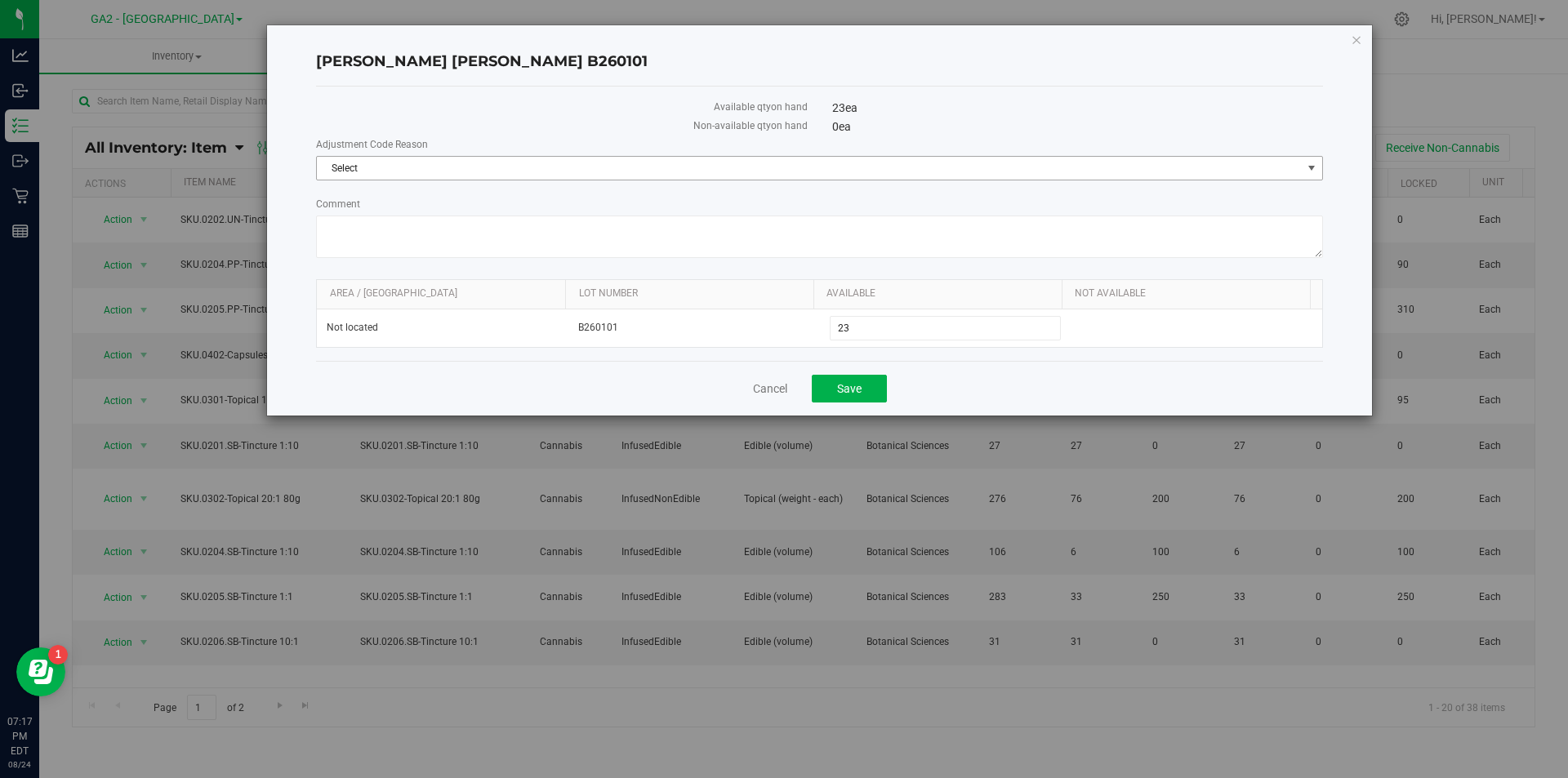
click at [482, 165] on span "Select" at bounding box center [810, 168] width 985 height 22
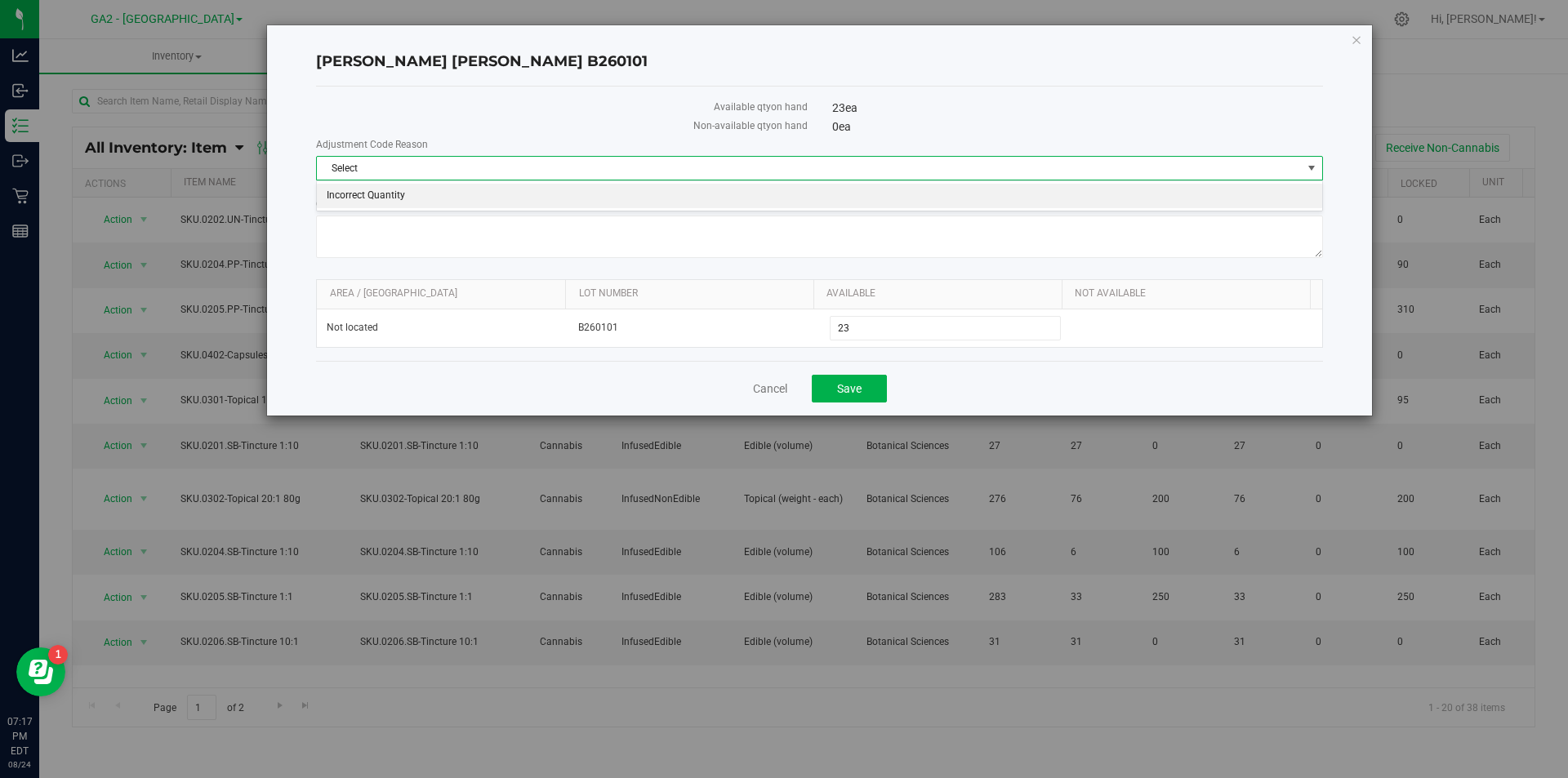
click at [455, 183] on div "Select Incorrect Quantity No data found." at bounding box center [819, 196] width 1007 height 31
click at [460, 197] on li "Incorrect Quantity" at bounding box center [819, 196] width 1005 height 24
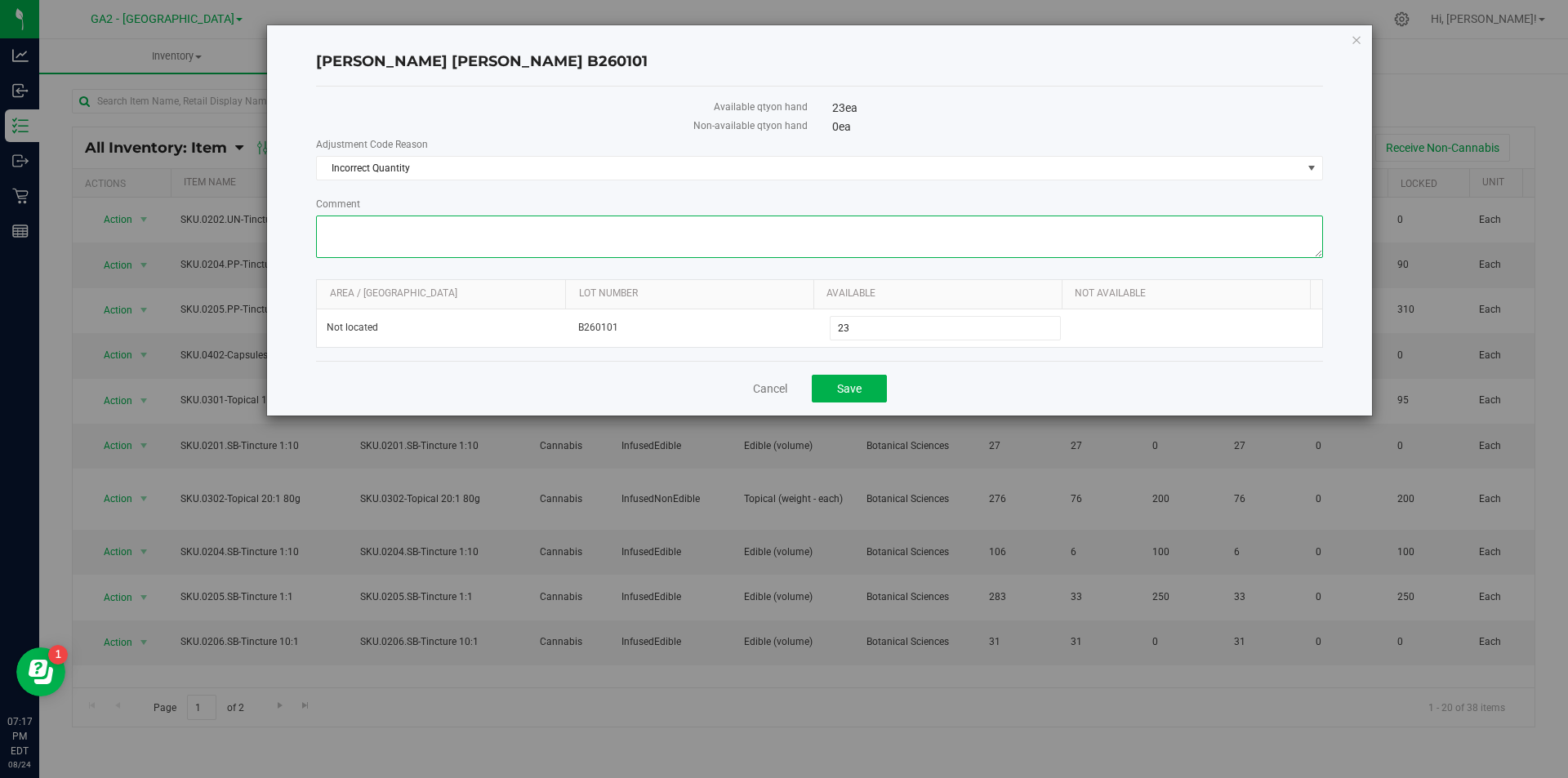
click at [453, 233] on textarea "Comment" at bounding box center [819, 236] width 1007 height 42
paste textarea "Drink Audit and update from show floor"
type textarea "Drink Audit and update from show floor"
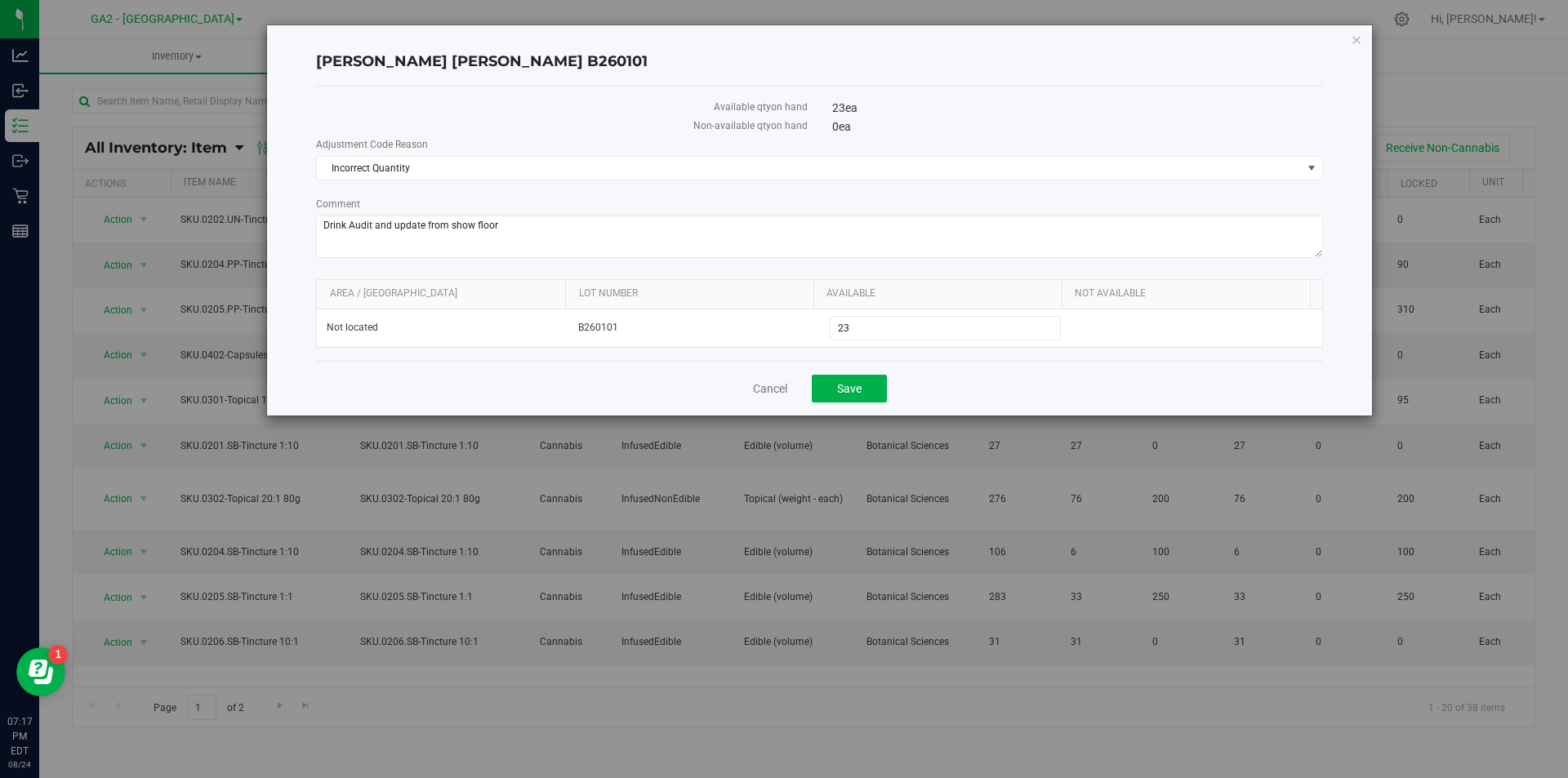
click at [526, 195] on div "Adjustment Code Reason Incorrect Quantity Select Incorrect Quantity Comment" at bounding box center [819, 200] width 1007 height 126
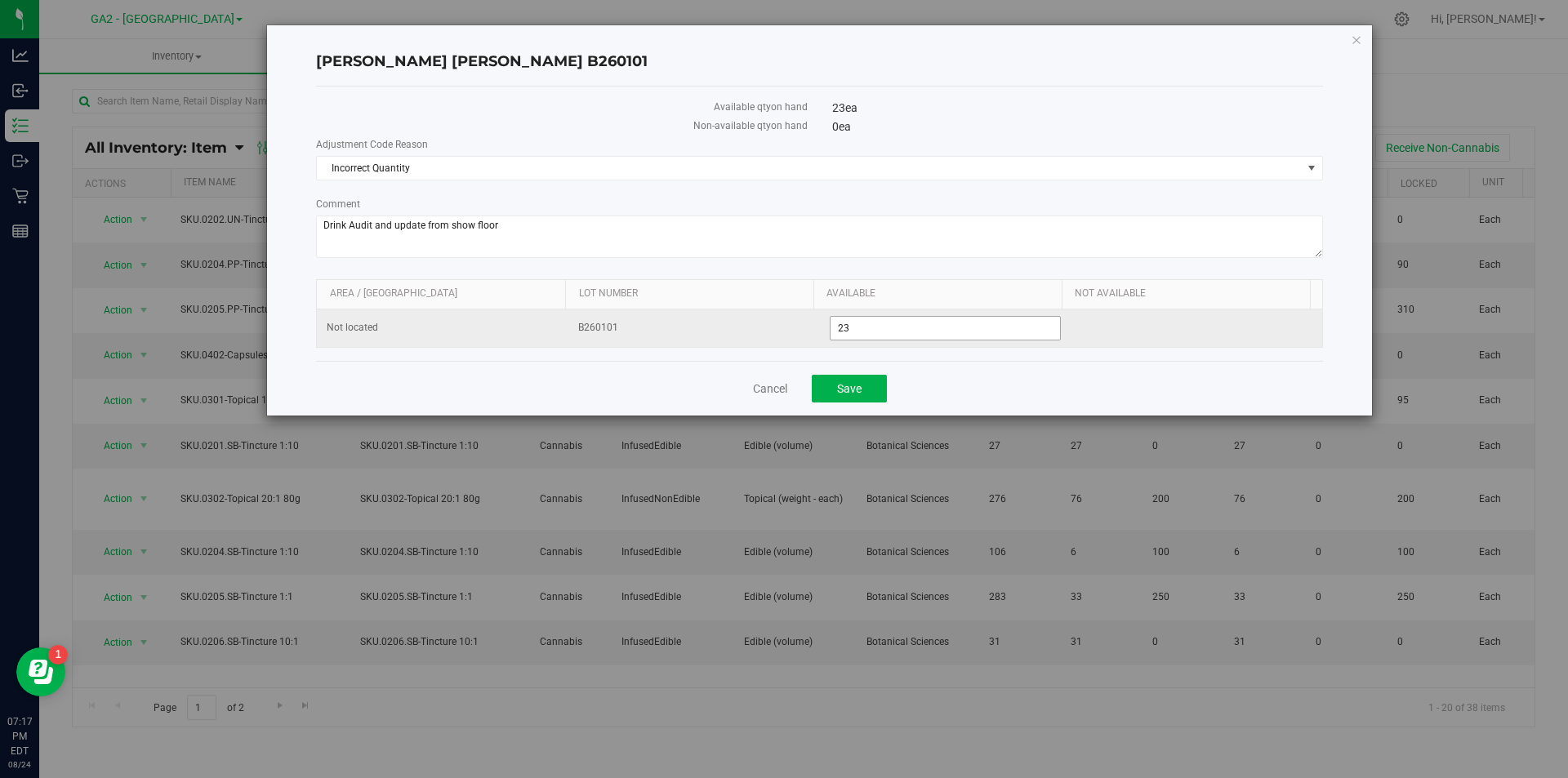
click at [912, 332] on span "23 23" at bounding box center [946, 328] width 232 height 24
type input "26"
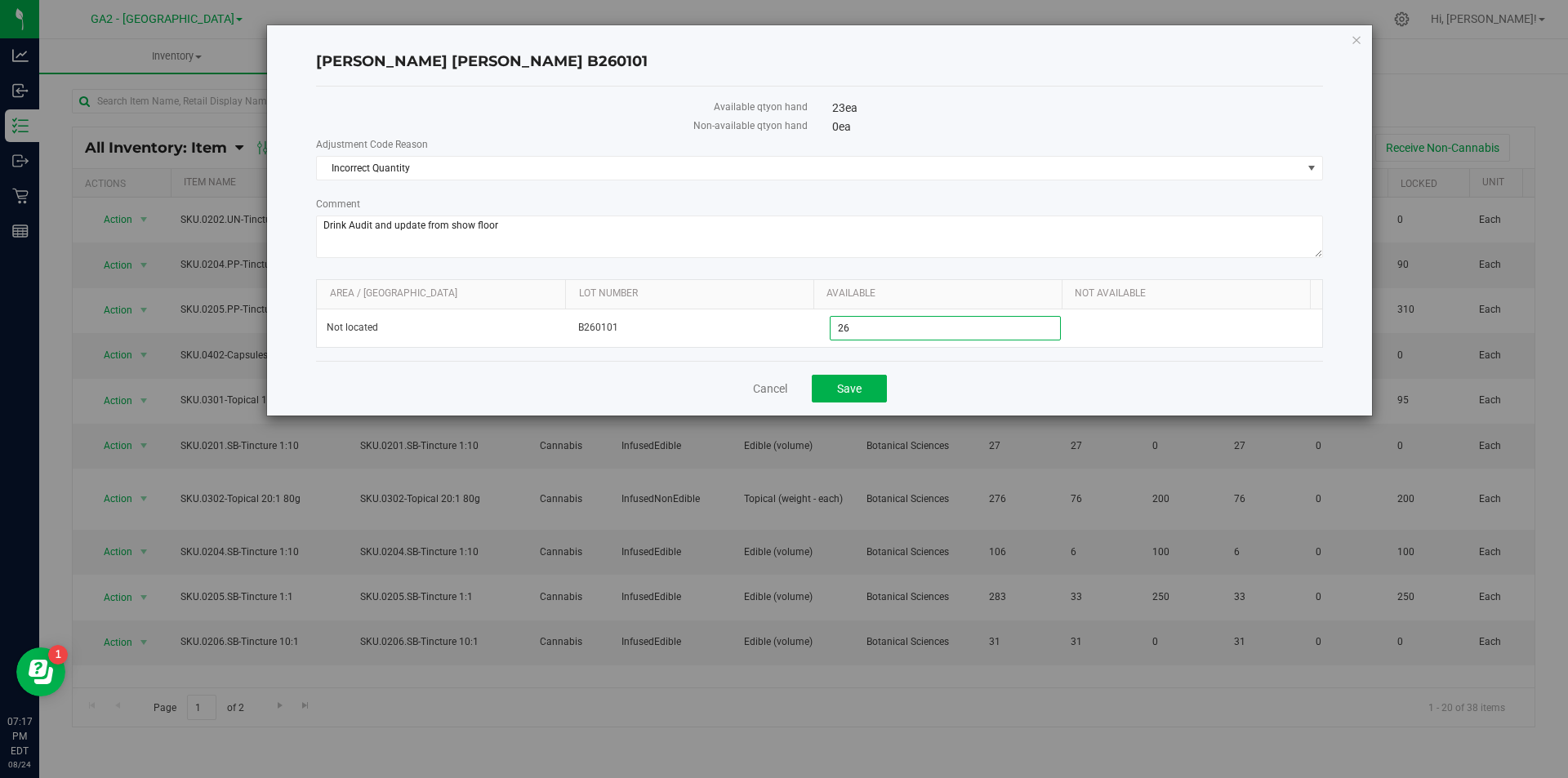
type input "26"
click at [938, 270] on form "Adjustment Code Reason Incorrect Quantity Select Incorrect Quantity Comment Are…" at bounding box center [819, 243] width 1007 height 211
click at [861, 386] on span "Save" at bounding box center [849, 388] width 24 height 13
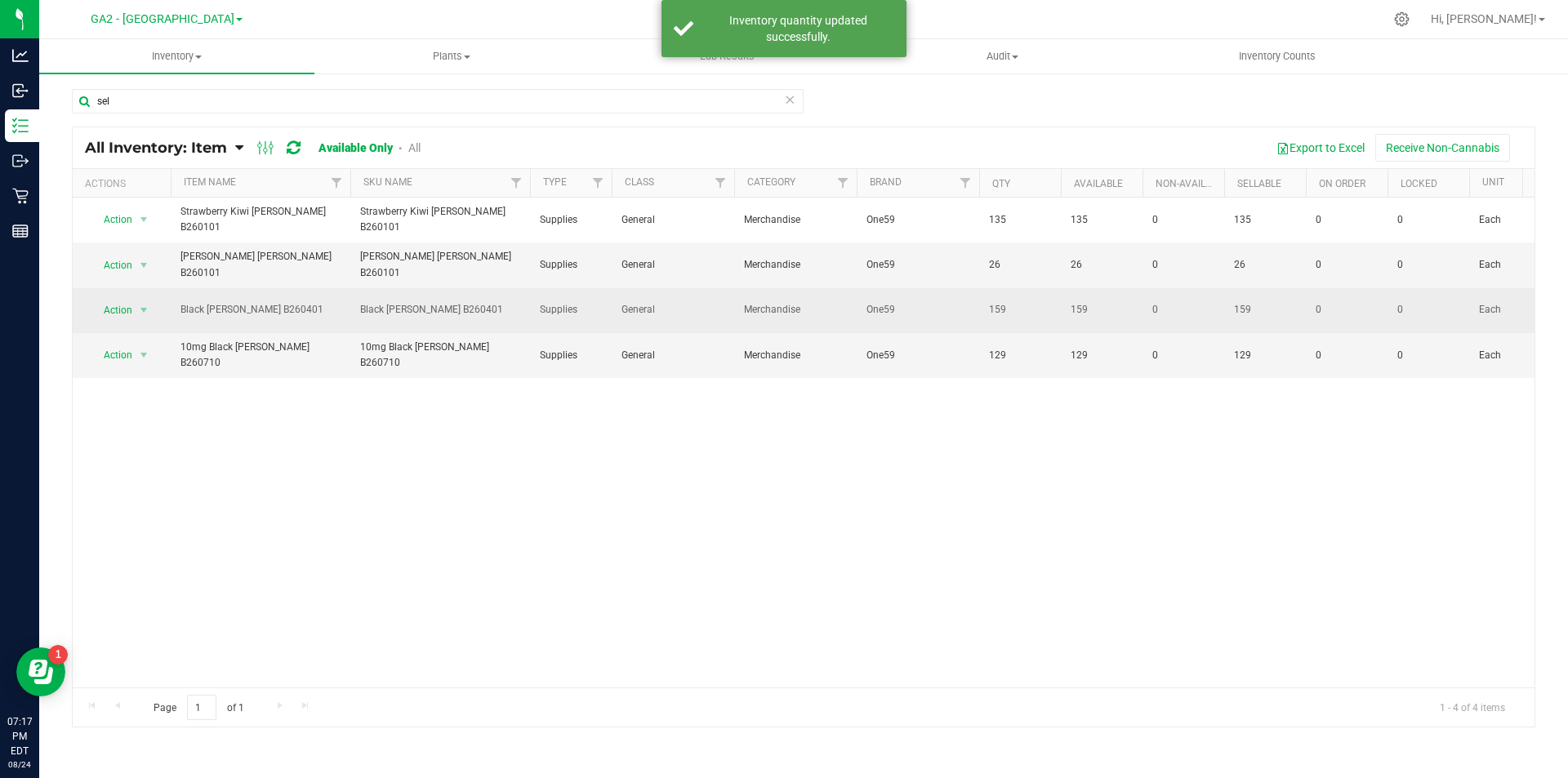
click at [126, 288] on td "Action Action Adjust qty Edit lots/costs Global inventory Locate inventory Prin…" at bounding box center [121, 311] width 98 height 45
click at [126, 299] on span "Action" at bounding box center [111, 310] width 44 height 22
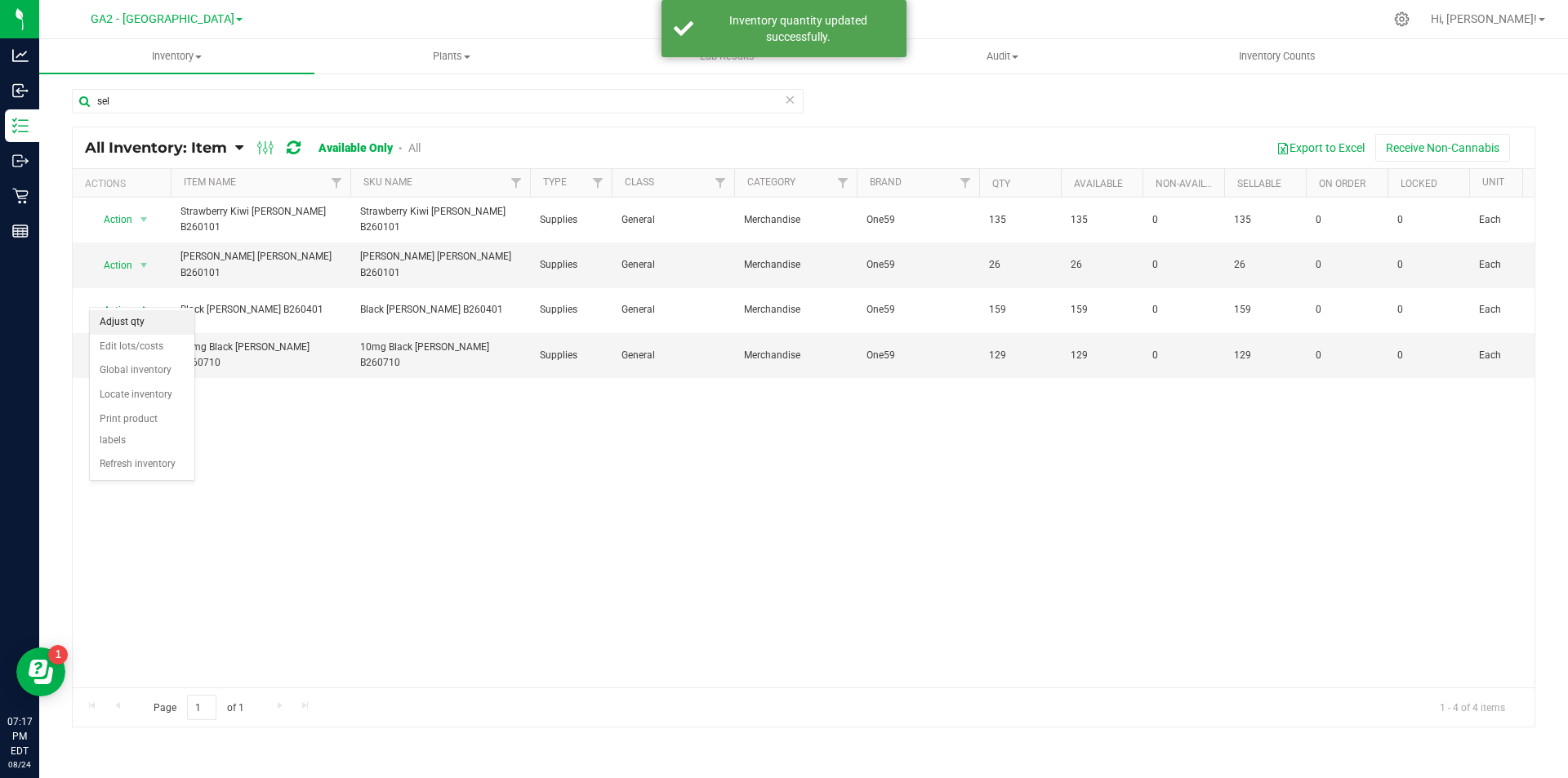
click at [144, 319] on li "Adjust qty" at bounding box center [142, 322] width 104 height 24
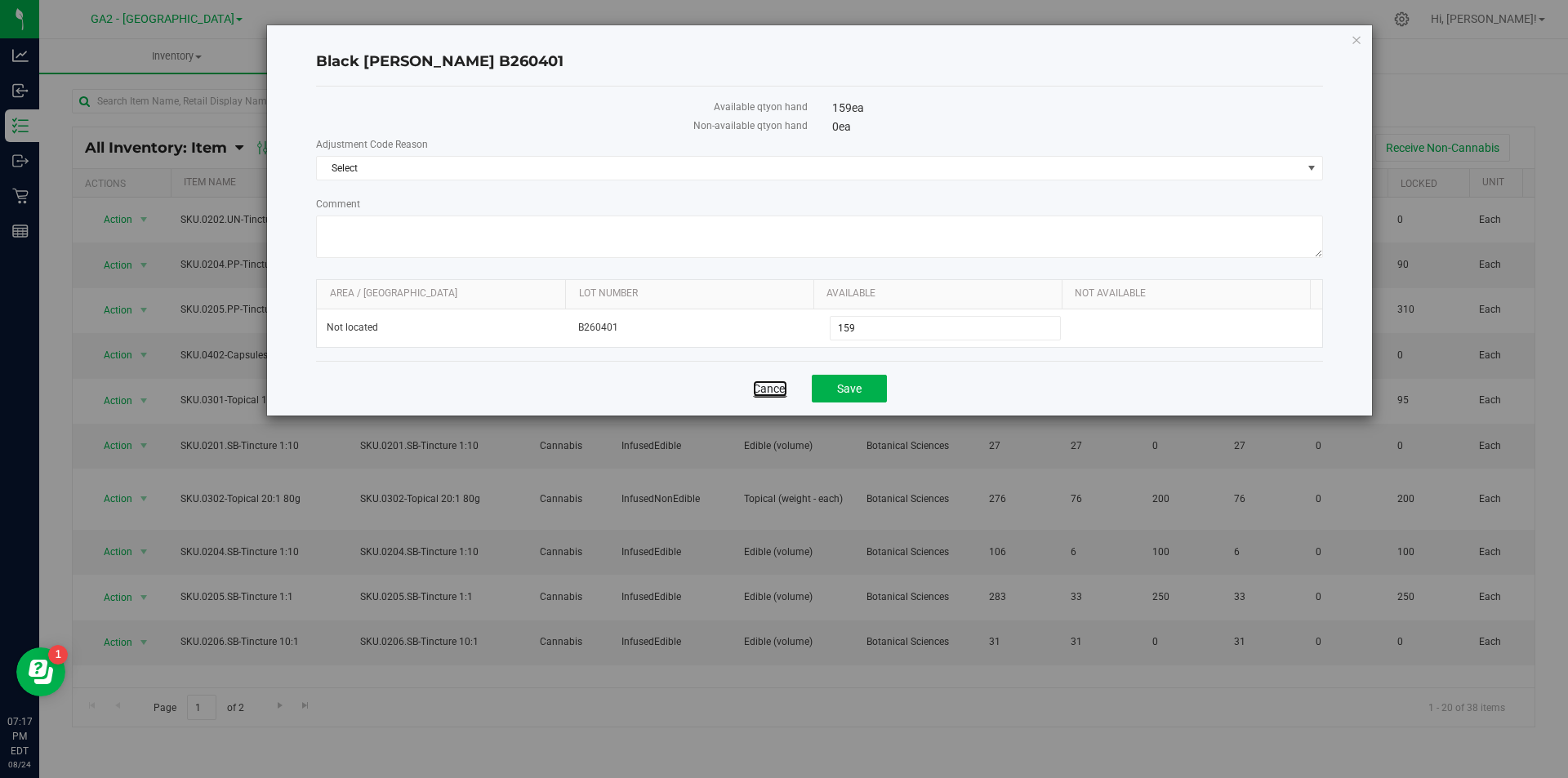
click at [758, 391] on link "Cancel" at bounding box center [770, 389] width 34 height 16
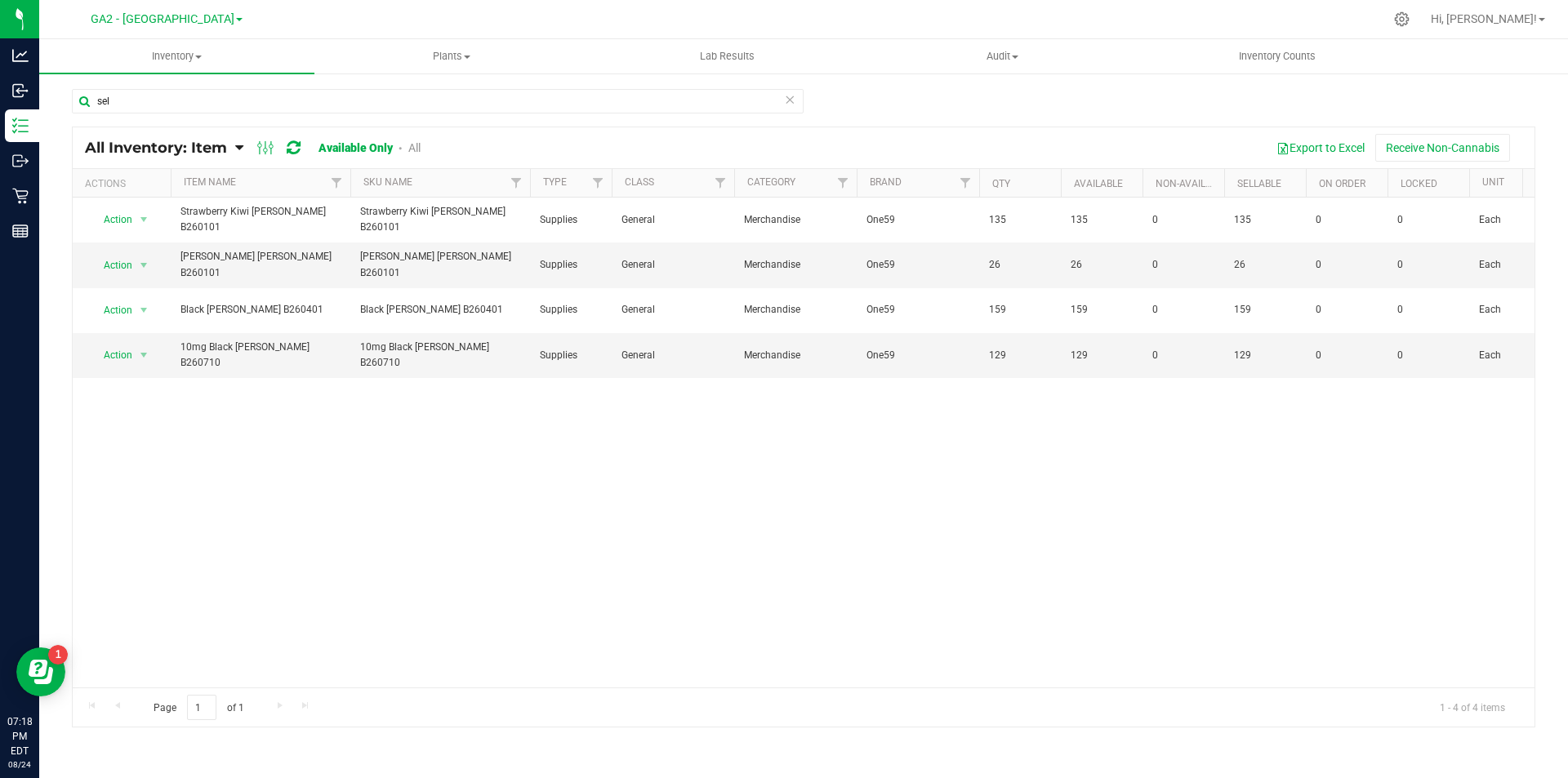
click at [1061, 484] on div "Action Action Adjust qty Edit lots/costs Global inventory Locate inventory Prin…" at bounding box center [803, 442] width 1462 height 490
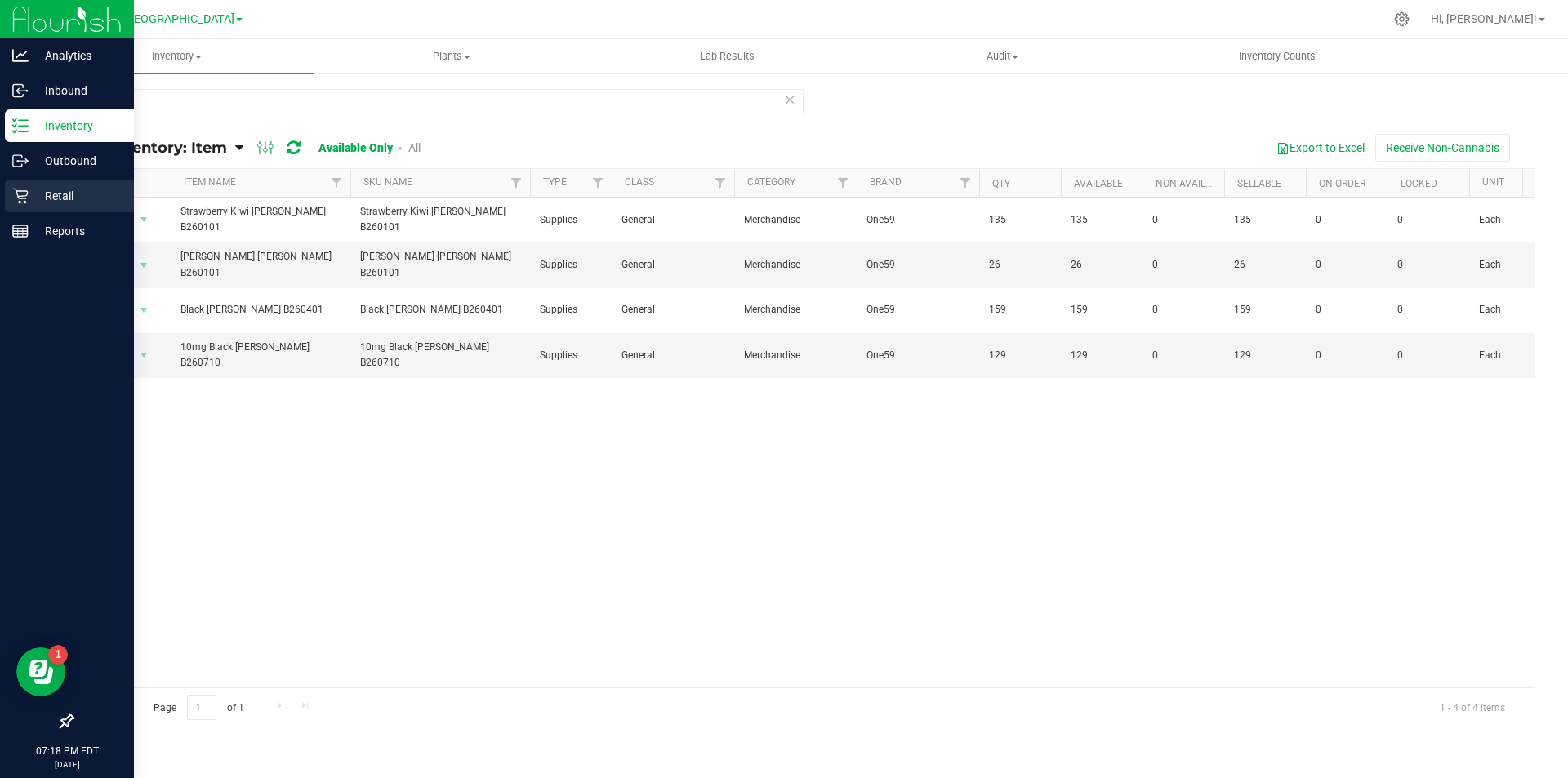
click at [73, 194] on p "Retail" at bounding box center [77, 196] width 98 height 20
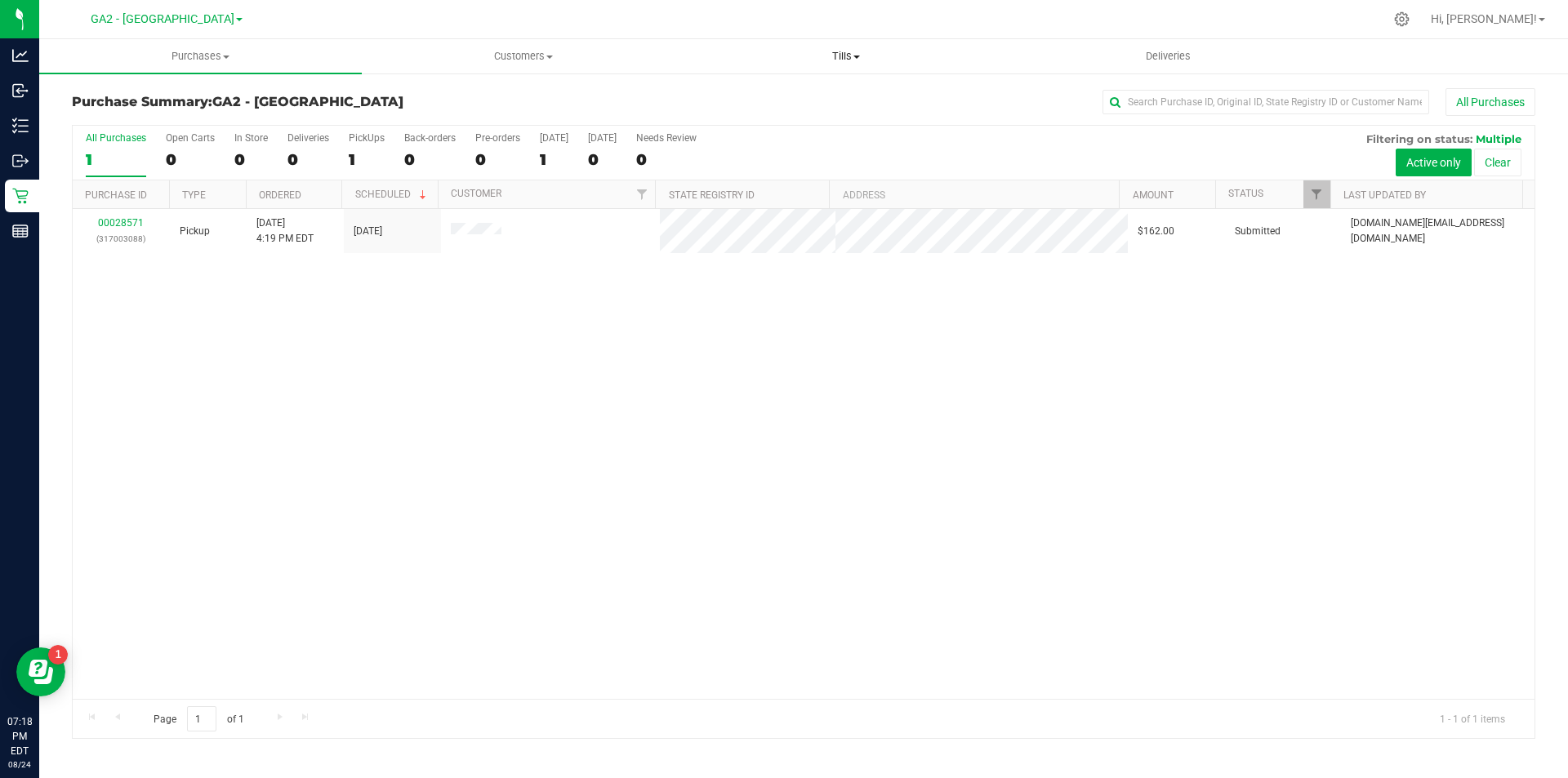
click at [847, 59] on span "Tills" at bounding box center [846, 57] width 321 height 14
click at [766, 98] on span "Manage tills" at bounding box center [740, 98] width 111 height 13
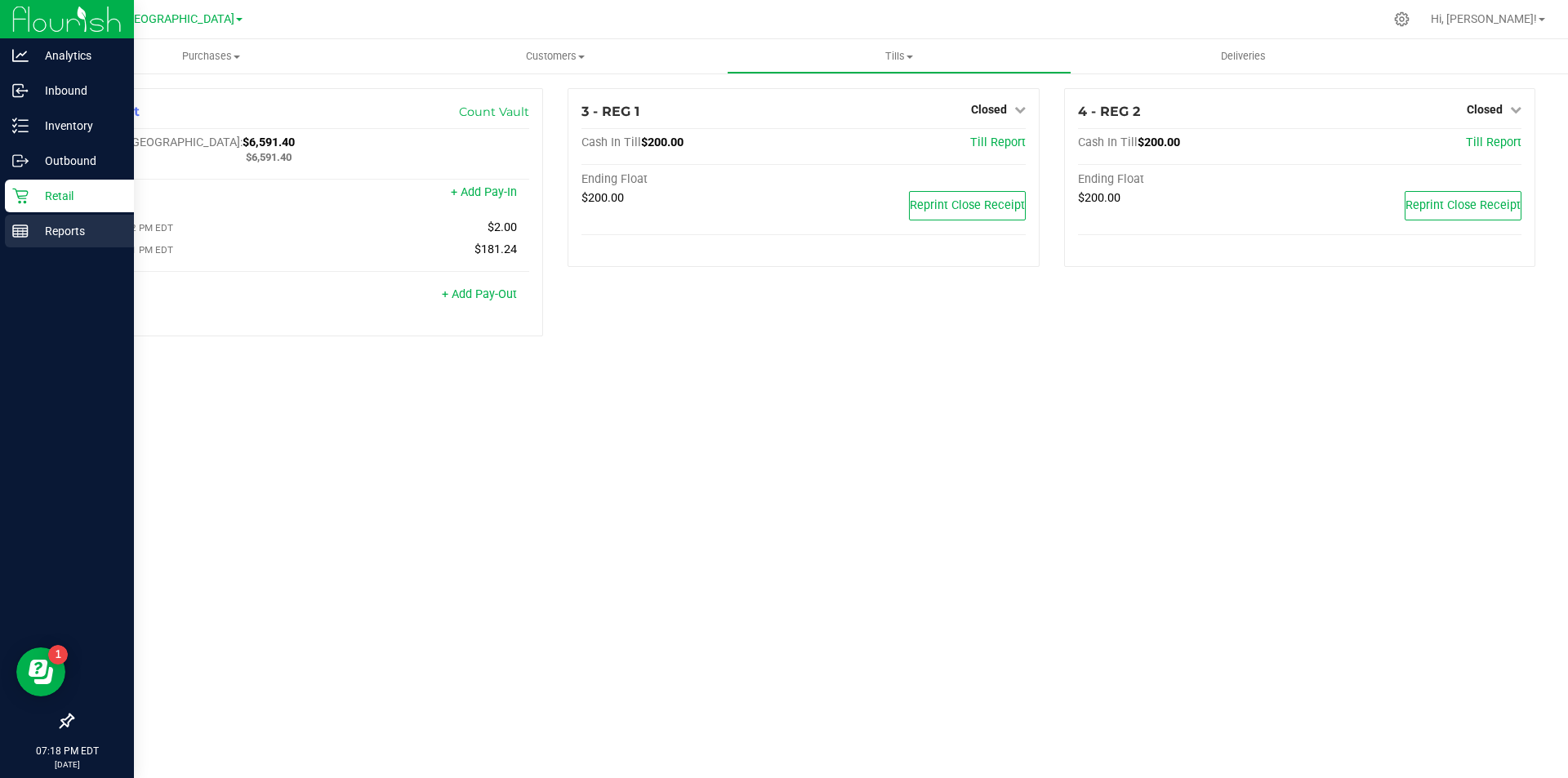
click at [71, 229] on p "Reports" at bounding box center [77, 231] width 98 height 20
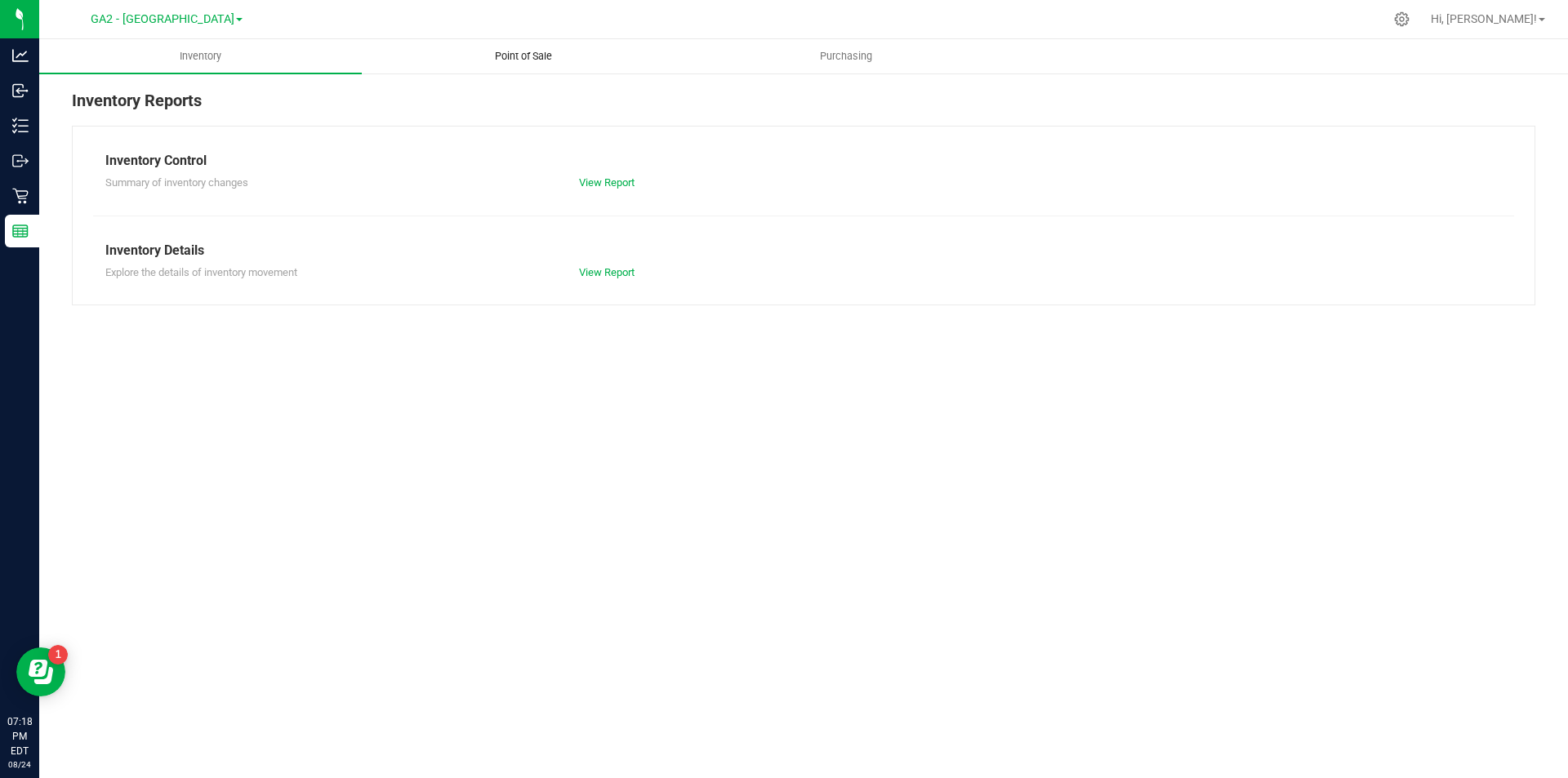
click at [527, 66] on uib-tab-heading "Point of Sale" at bounding box center [523, 57] width 321 height 32
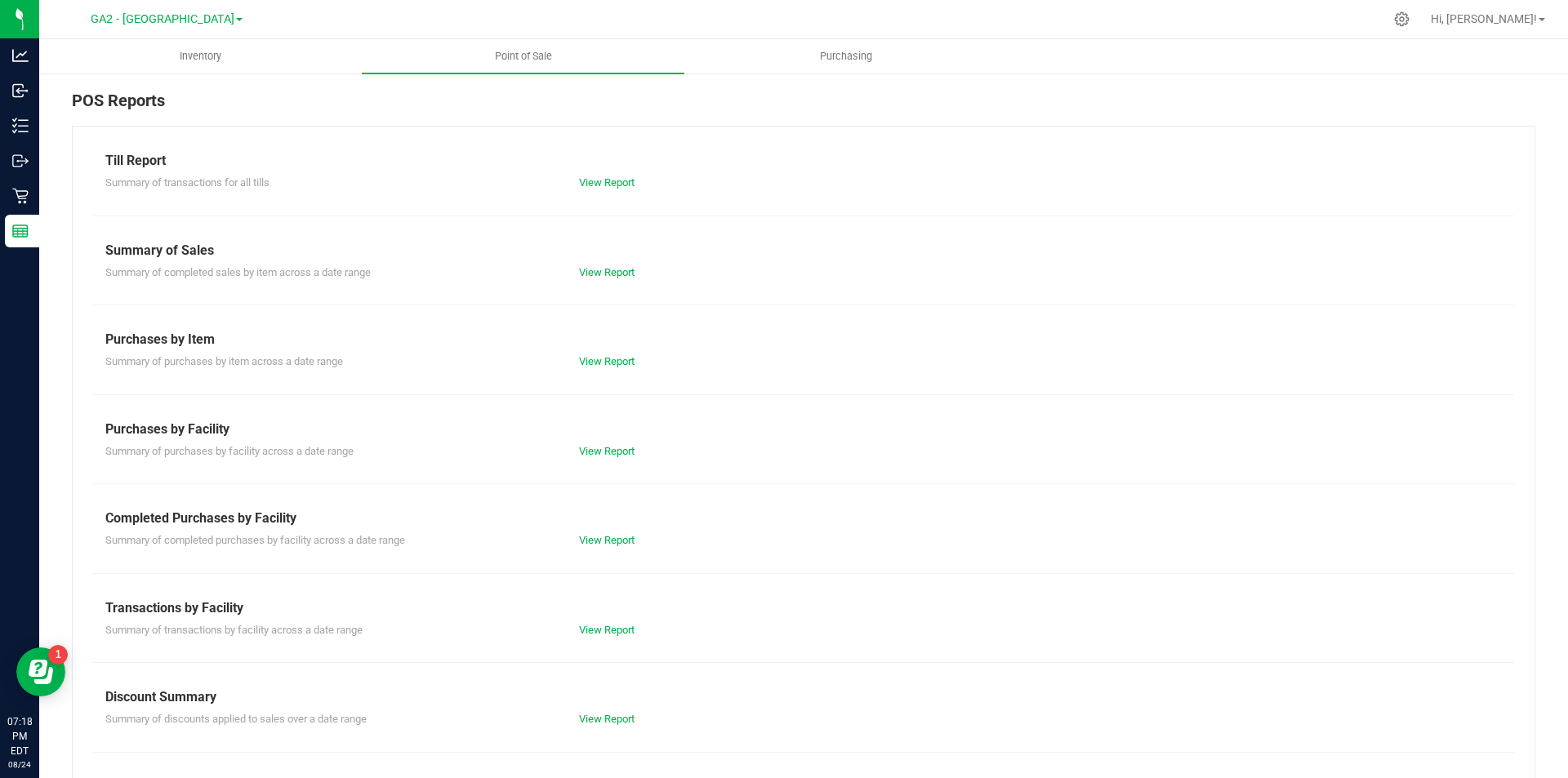
click at [609, 189] on div "View Report" at bounding box center [803, 183] width 474 height 16
click at [584, 185] on link "View Report" at bounding box center [607, 182] width 56 height 13
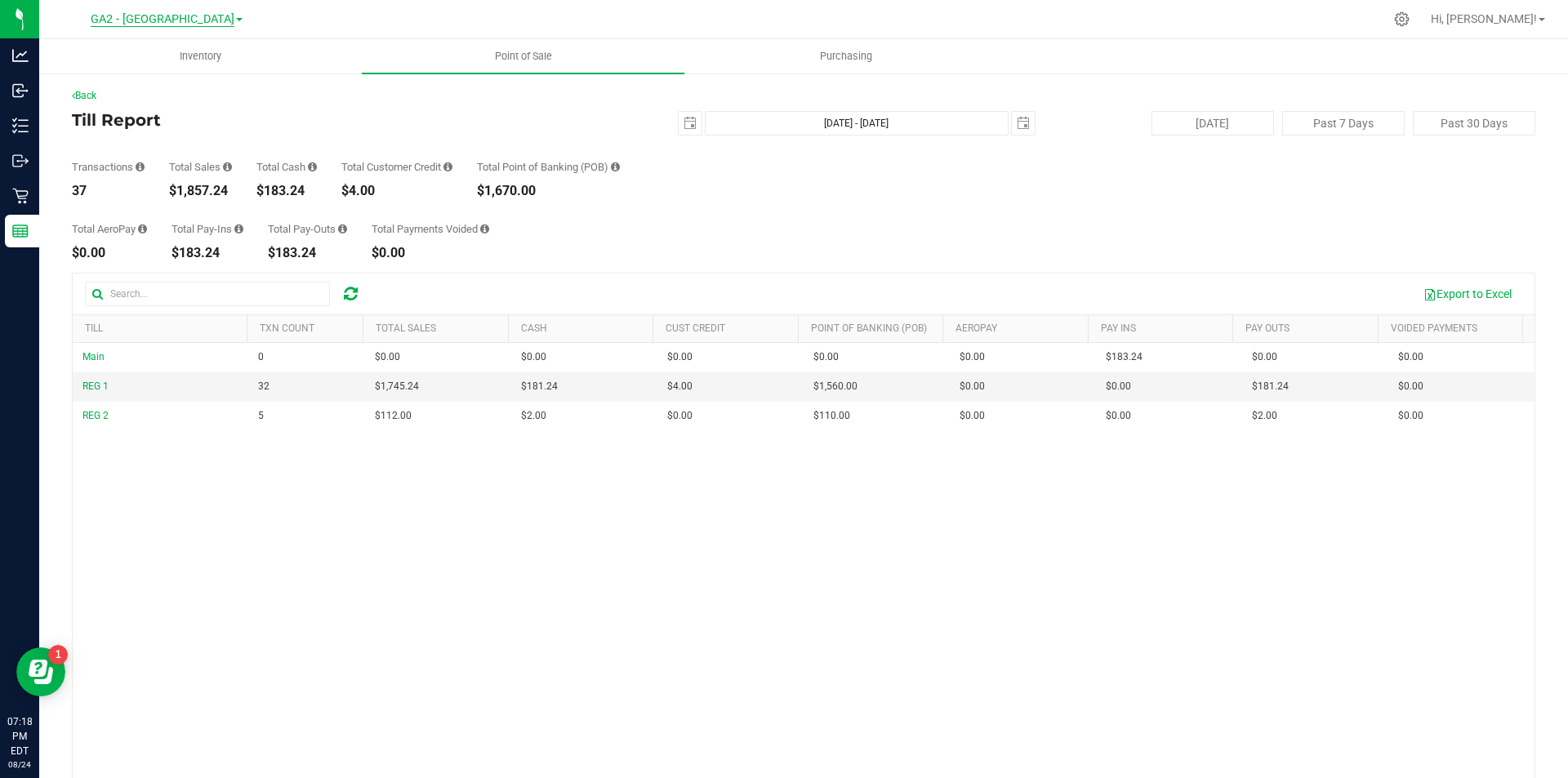
click at [171, 20] on span "GA2 - [GEOGRAPHIC_DATA]" at bounding box center [163, 20] width 144 height 14
click at [144, 59] on link "GA1 - [PERSON_NAME]" at bounding box center [166, 57] width 238 height 22
click at [202, 18] on span "GA1 - [PERSON_NAME]" at bounding box center [163, 20] width 121 height 14
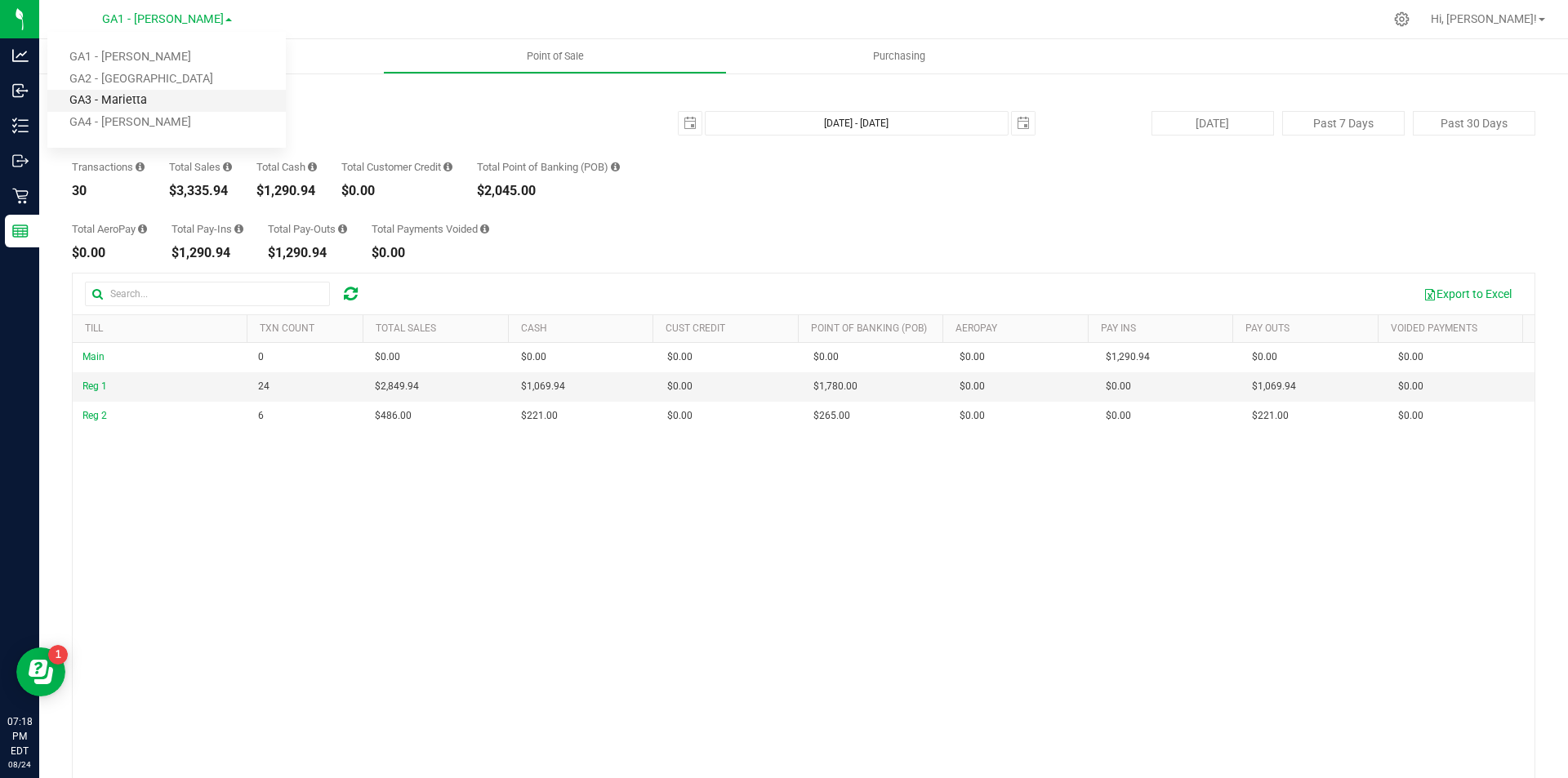
click at [122, 102] on link "GA3 - Marietta" at bounding box center [166, 101] width 238 height 22
click at [182, 13] on span "GA3 - Marietta" at bounding box center [163, 20] width 77 height 14
click at [111, 111] on link "GA3 - Marietta" at bounding box center [166, 101] width 238 height 22
click at [196, 27] on div "GA3 - Marietta GA1 - [PERSON_NAME] GA2 - [GEOGRAPHIC_DATA] GA3 - [GEOGRAPHIC_DA…" at bounding box center [166, 19] width 85 height 20
click at [194, 20] on span "GA3 - Marietta" at bounding box center [163, 20] width 77 height 14
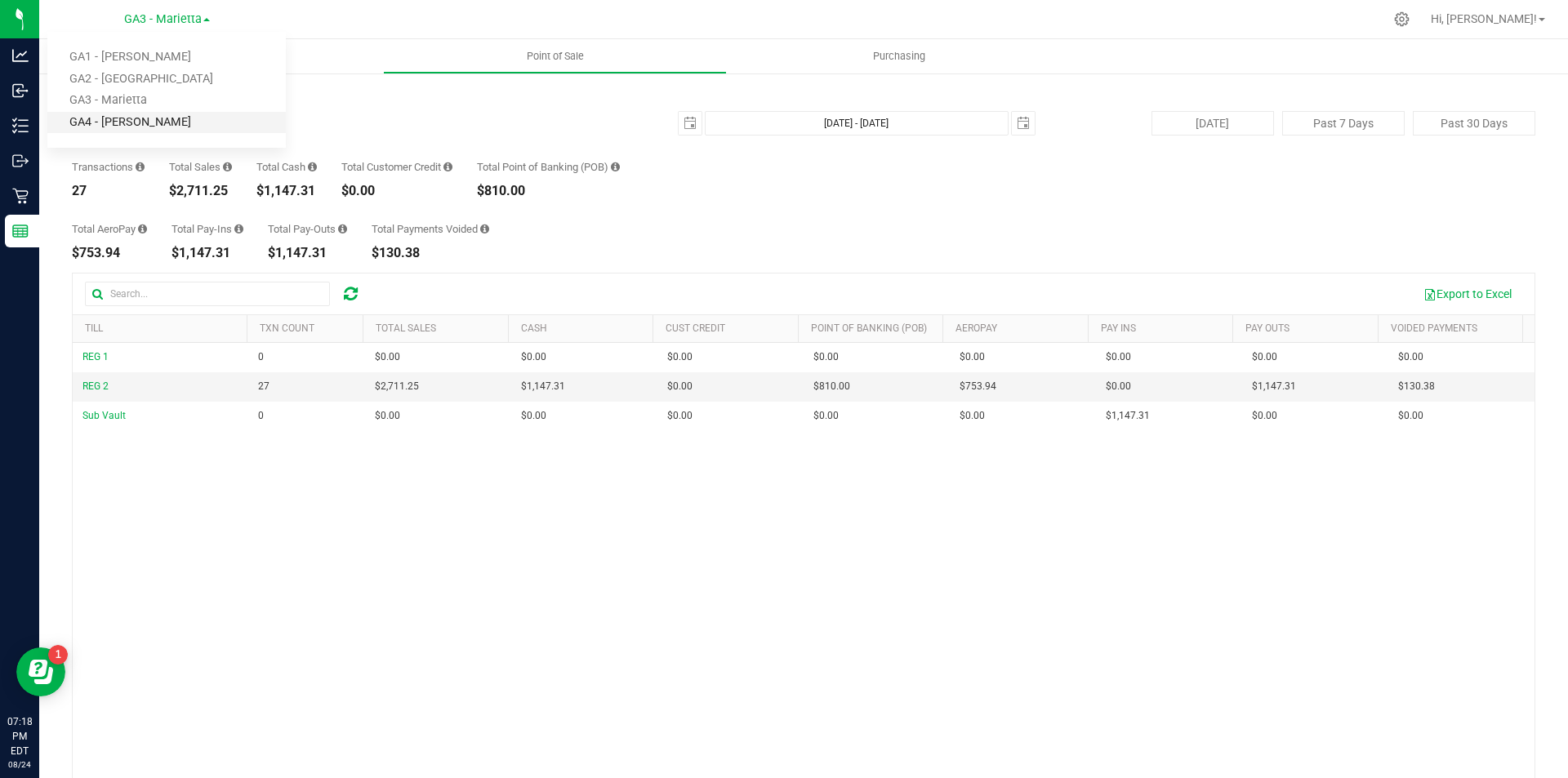
click at [108, 116] on link "GA4 - [PERSON_NAME]" at bounding box center [166, 123] width 238 height 22
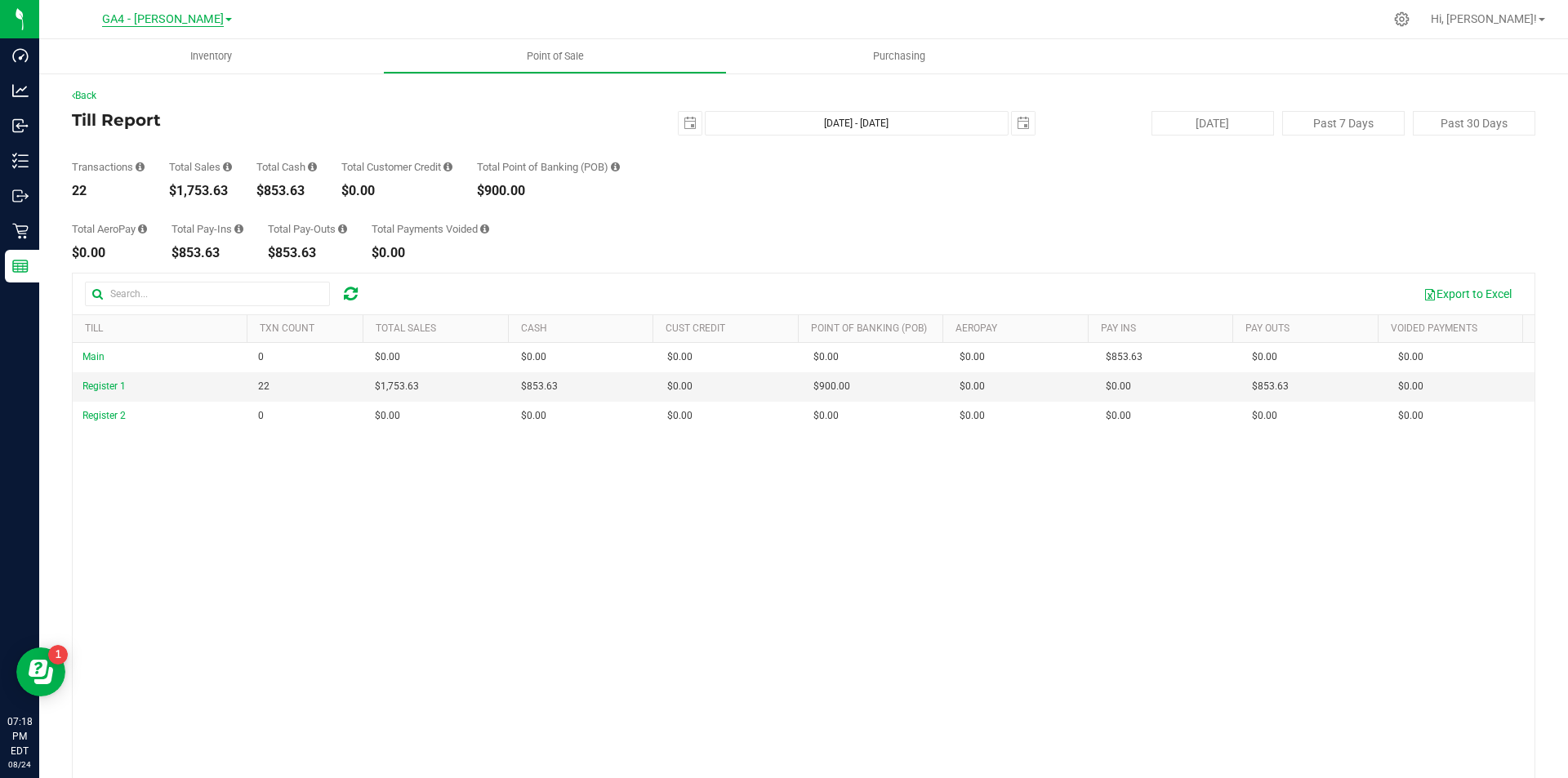
click at [188, 22] on span "GA4 - [PERSON_NAME]" at bounding box center [163, 20] width 121 height 14
click at [144, 75] on link "GA2 - [GEOGRAPHIC_DATA]" at bounding box center [166, 79] width 238 height 22
click at [1526, 18] on span "Hi, [PERSON_NAME]!" at bounding box center [1484, 19] width 106 height 13
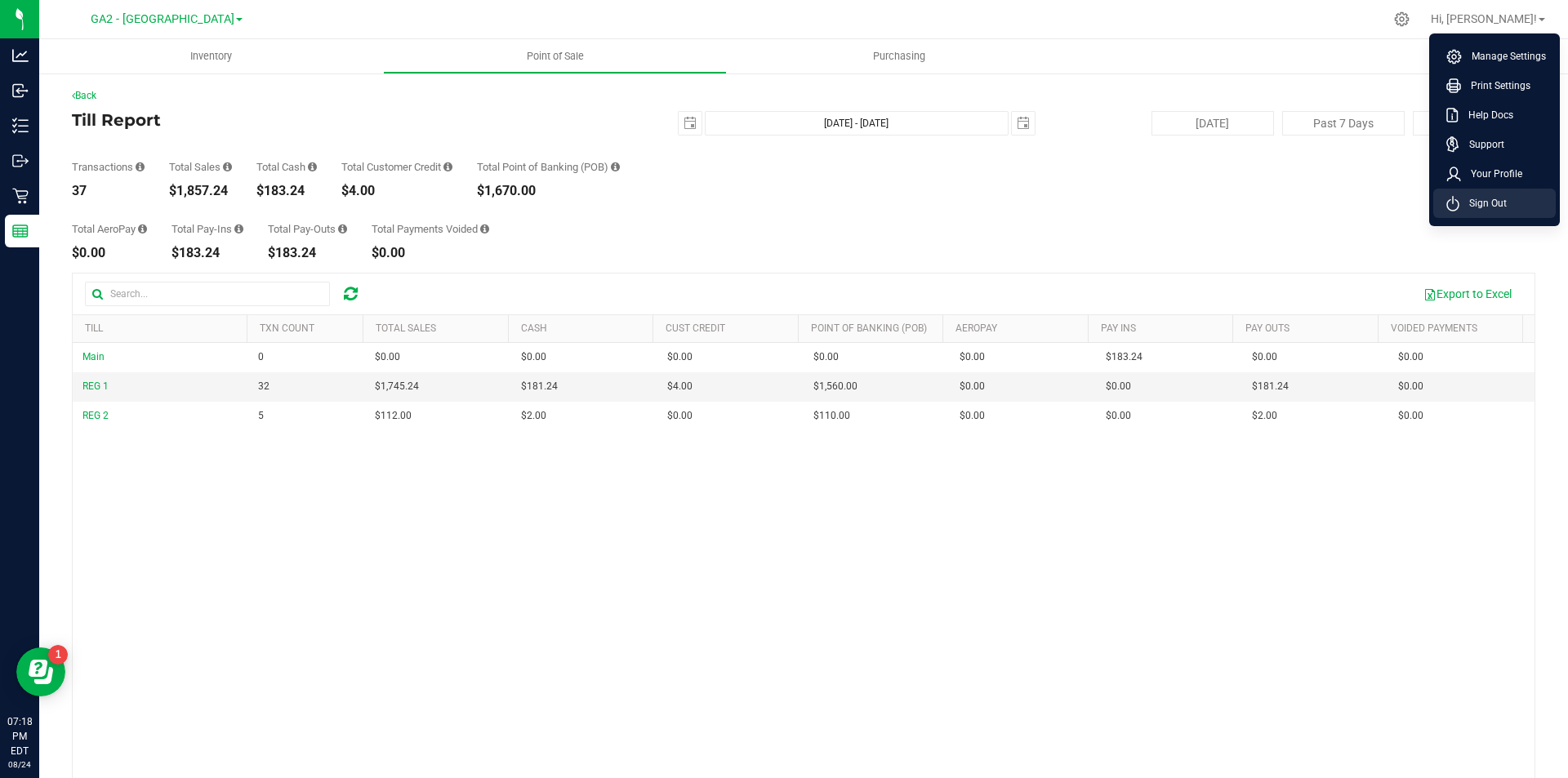
click at [1488, 200] on span "Sign Out" at bounding box center [1483, 203] width 48 height 16
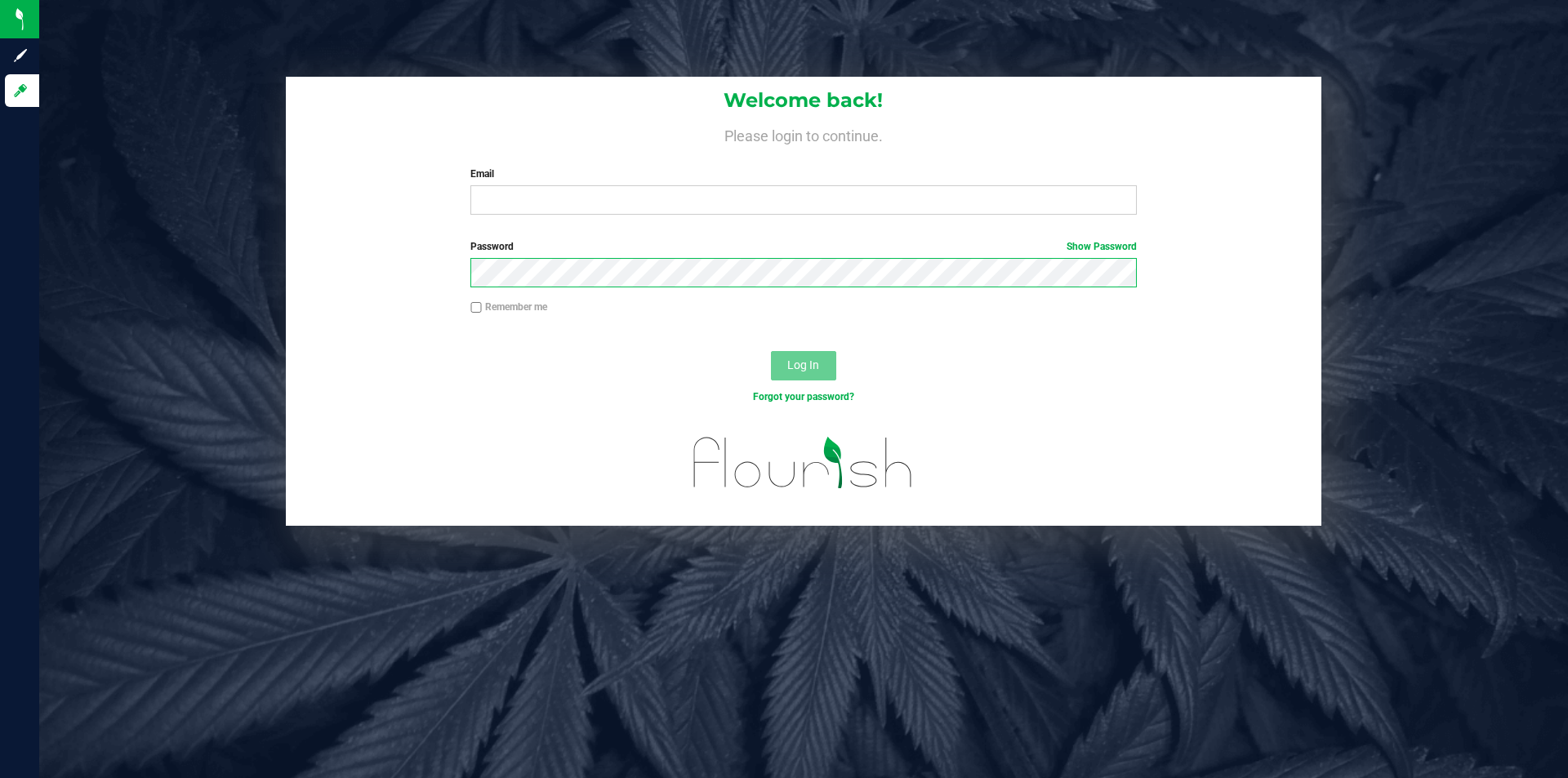
drag, startPoint x: 186, startPoint y: 284, endPoint x: 415, endPoint y: 185, distance: 249.5
click at [187, 284] on div "Welcome back! Please login to continue. Email Required Please format your email…" at bounding box center [803, 301] width 1554 height 449
